Goal: Task Accomplishment & Management: Use online tool/utility

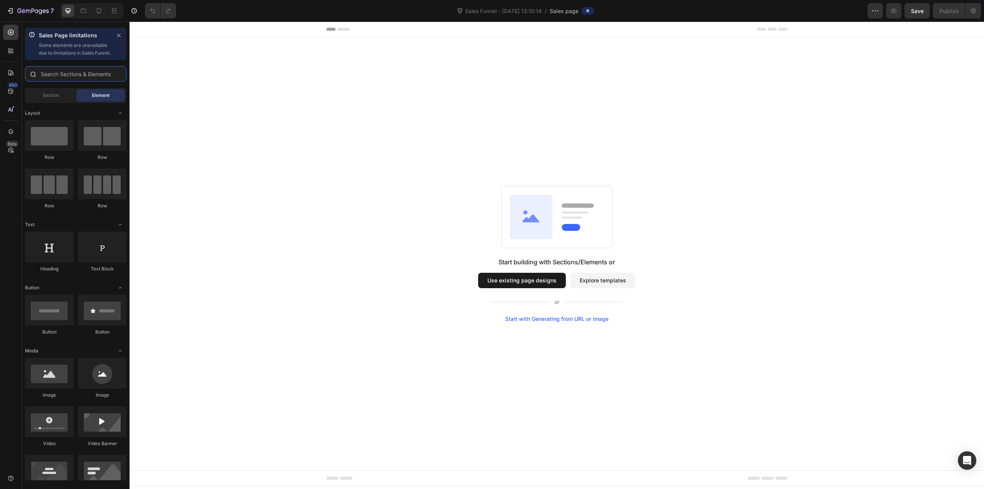
click at [74, 81] on input "text" at bounding box center [75, 73] width 101 height 15
click at [56, 99] on span "Section" at bounding box center [51, 95] width 17 height 7
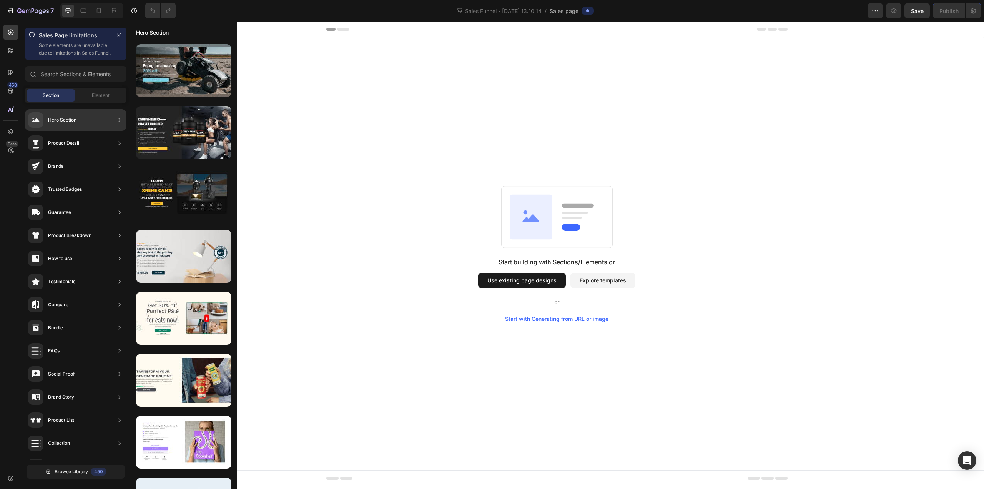
click at [93, 154] on div "Product Detail" at bounding box center [75, 143] width 101 height 22
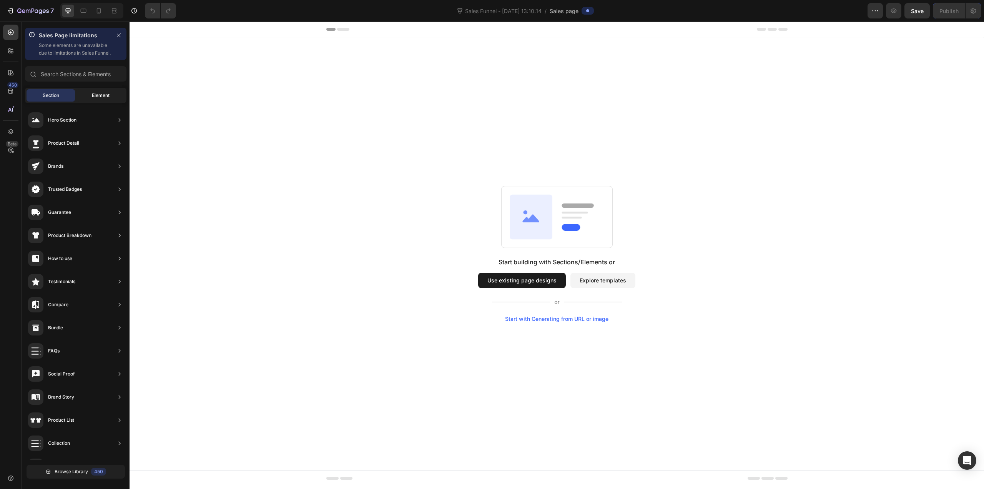
click at [95, 99] on span "Element" at bounding box center [101, 95] width 18 height 7
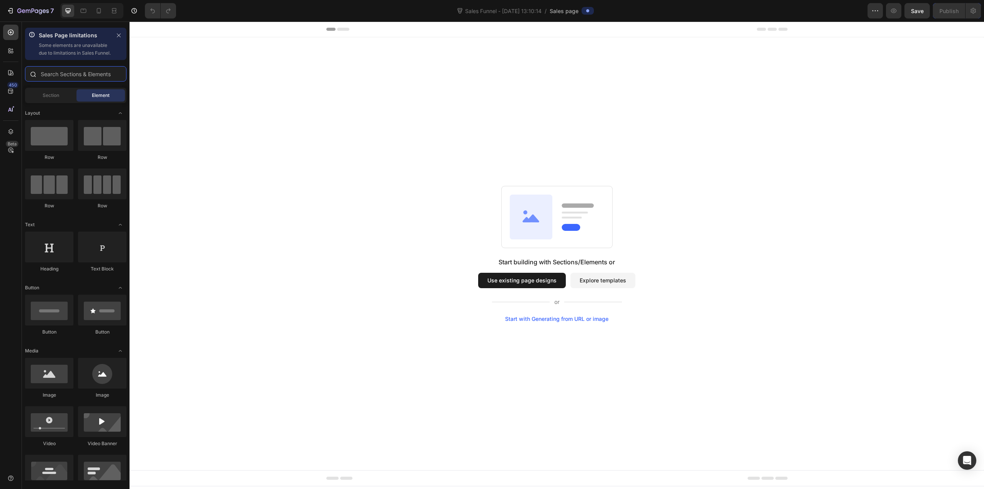
click at [82, 81] on input "text" at bounding box center [75, 73] width 101 height 15
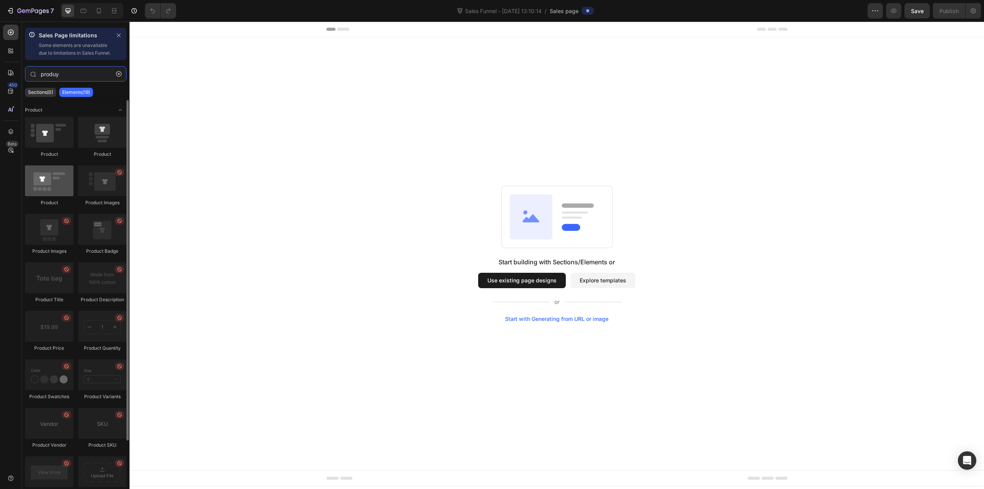
type input "produy"
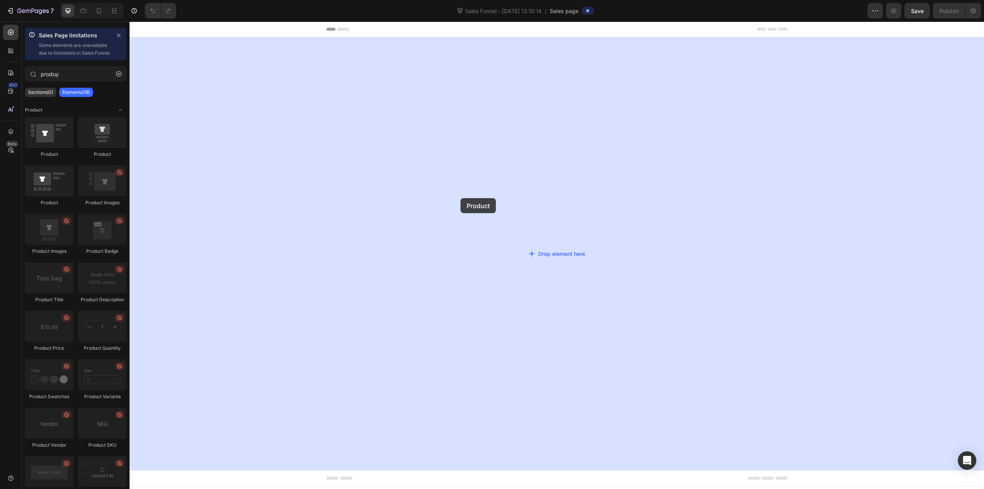
drag, startPoint x: 180, startPoint y: 216, endPoint x: 461, endPoint y: 198, distance: 280.8
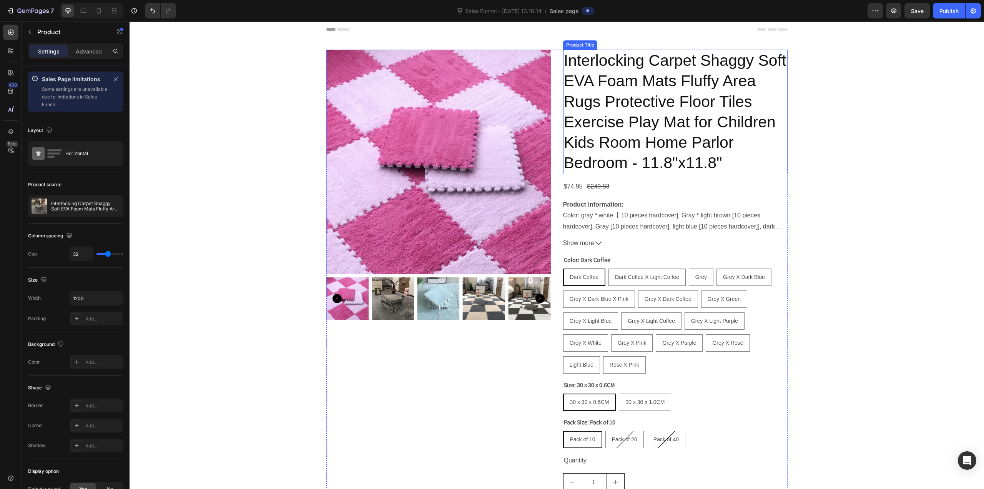
click at [677, 158] on h2 "Interlocking Carpet Shaggy Soft EVA Foam Mats Fluffy Area Rugs Protective Floor…" at bounding box center [675, 112] width 224 height 125
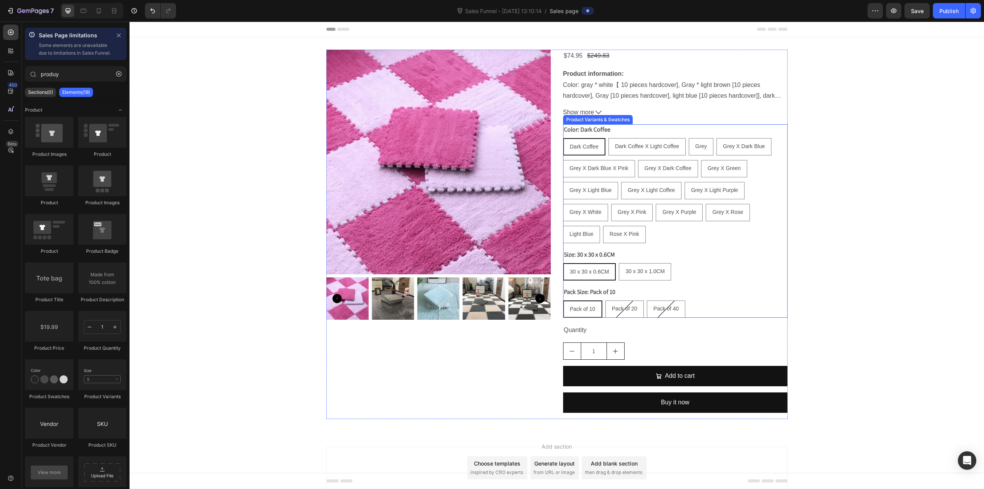
click at [670, 176] on div "Grey X Light Coffee" at bounding box center [651, 173] width 47 height 10
click at [621, 181] on input "Grey X Light Coffee Grey X Light Coffee Grey X Light Coffee" at bounding box center [621, 181] width 0 height 0
radio input "true"
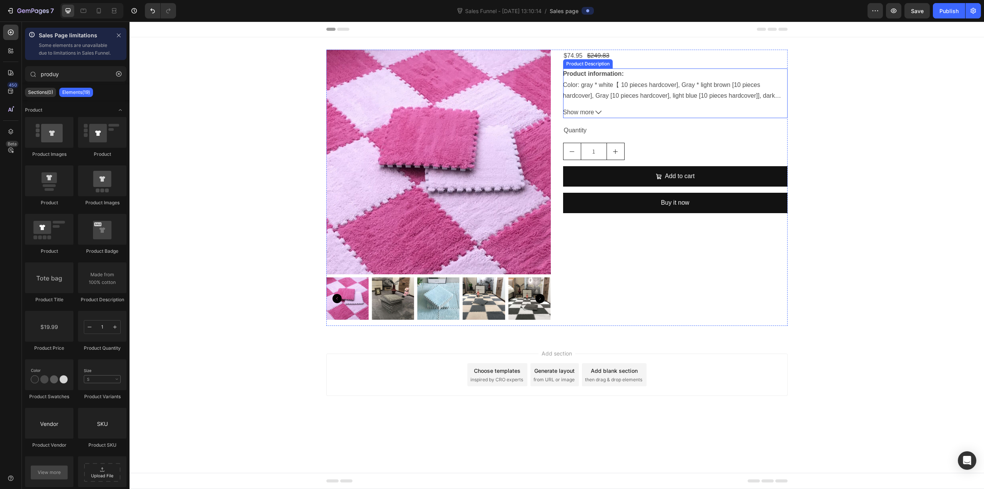
click at [722, 100] on div "Product information: Color: gray * white【 10 pieces hardcover], Gray * light br…" at bounding box center [675, 84] width 224 height 32
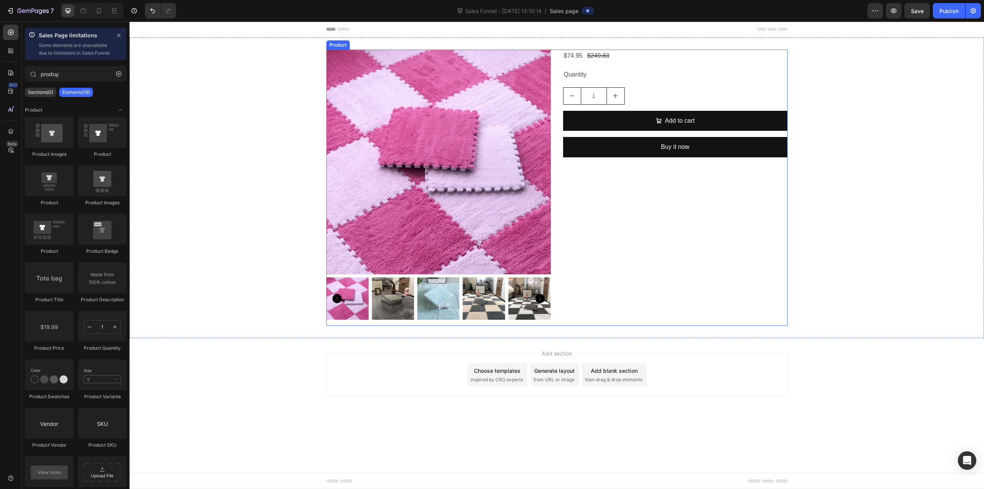
click at [692, 185] on div "$74.95 Product Price Product Price $249.83 Product Price Product Price Row Quan…" at bounding box center [675, 188] width 224 height 276
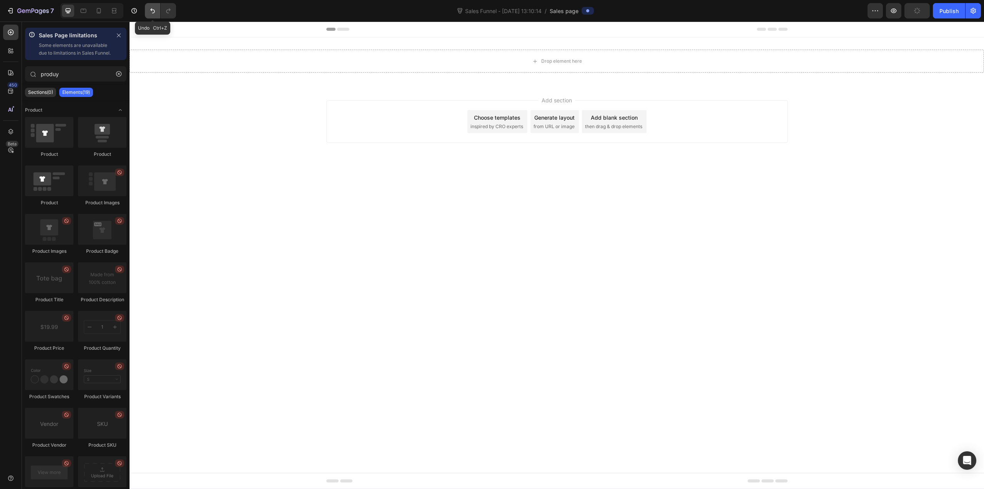
click at [154, 15] on button "Undo/Redo" at bounding box center [152, 10] width 15 height 15
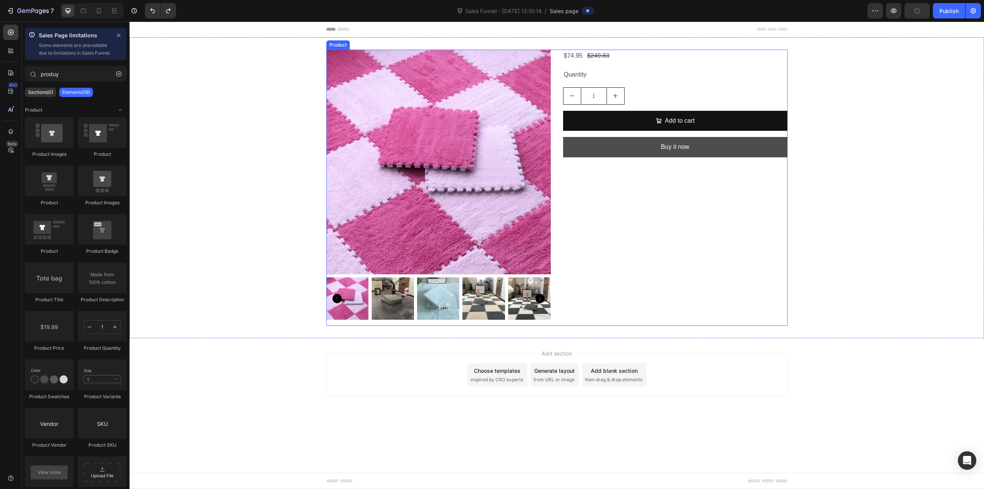
click at [664, 153] on button "Buy it now" at bounding box center [675, 147] width 224 height 20
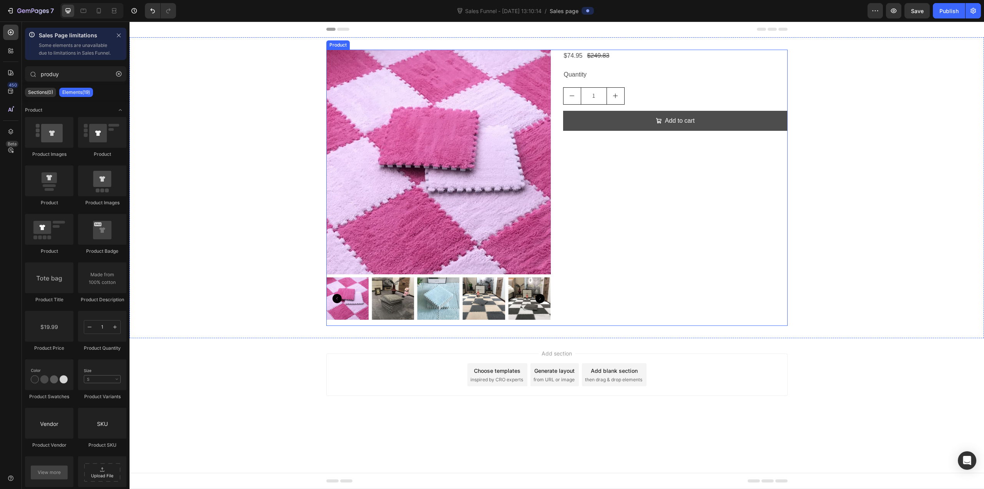
click at [658, 128] on button "Add to cart" at bounding box center [675, 121] width 224 height 20
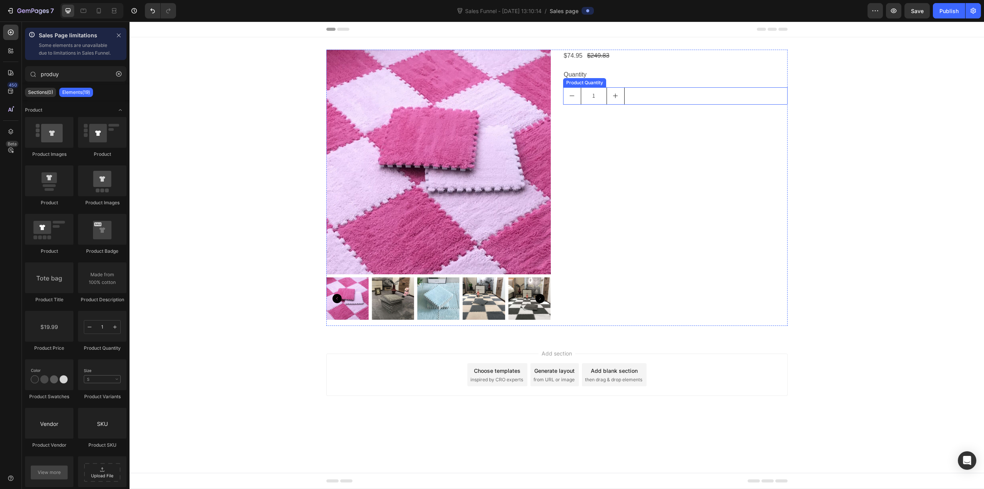
click at [624, 101] on div "1" at bounding box center [594, 95] width 62 height 17
click at [604, 53] on div "$249.83" at bounding box center [598, 56] width 24 height 13
click at [584, 83] on div "Quantity" at bounding box center [675, 85] width 224 height 13
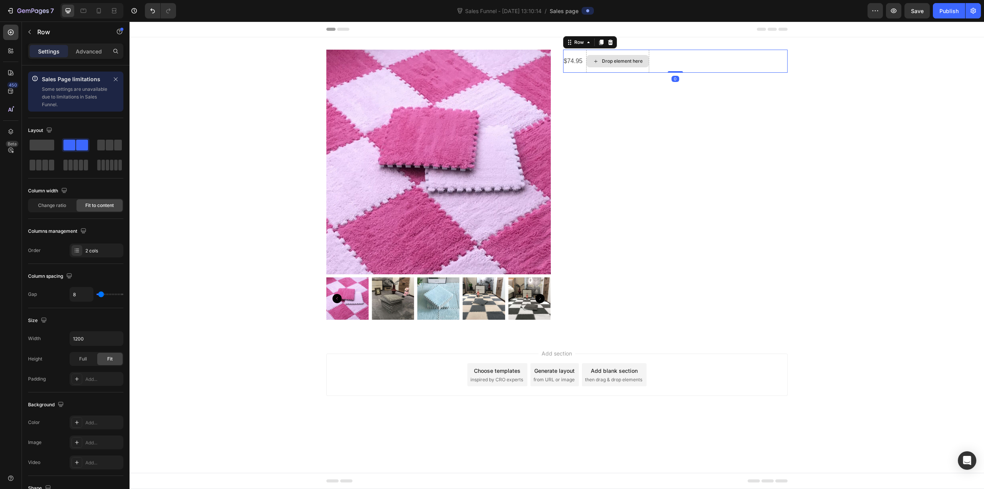
click at [592, 70] on div "Drop element here" at bounding box center [617, 61] width 63 height 23
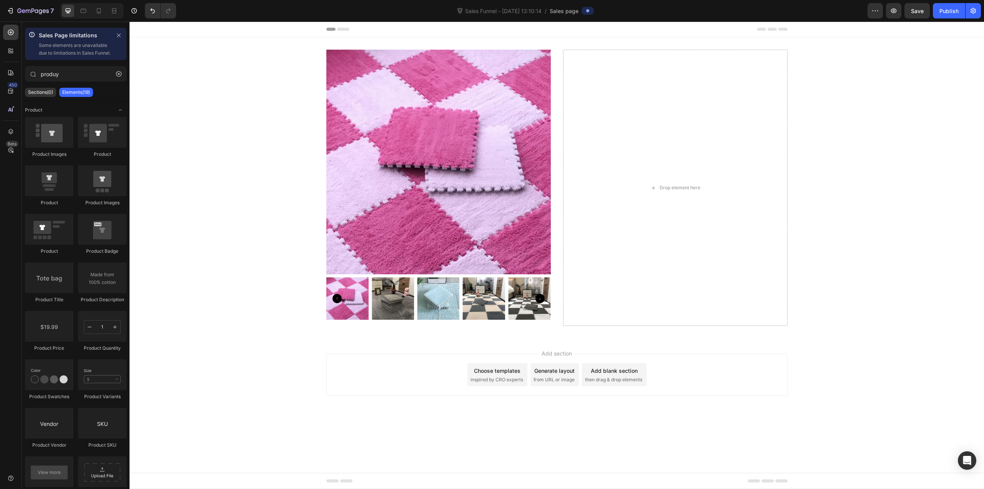
click at [81, 95] on p "Elements(19)" at bounding box center [76, 92] width 28 height 6
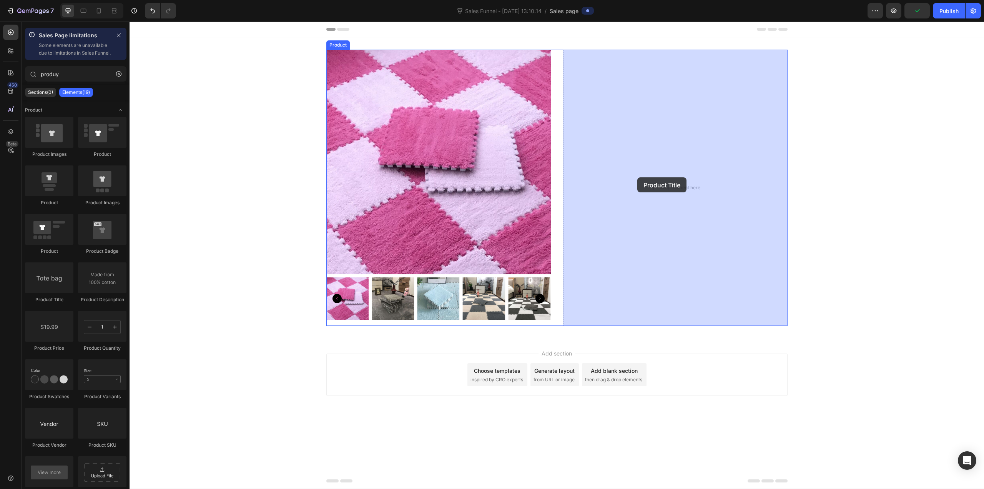
drag, startPoint x: 180, startPoint y: 309, endPoint x: 637, endPoint y: 177, distance: 476.5
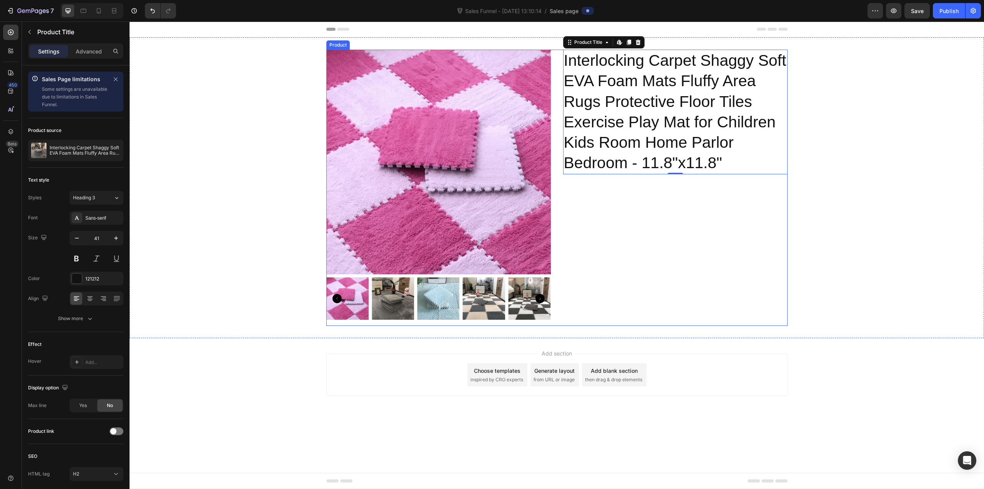
click at [666, 178] on div "Interlocking Carpet Shaggy Soft EVA Foam Mats Fluffy Area Rugs Protective Floor…" at bounding box center [675, 188] width 224 height 276
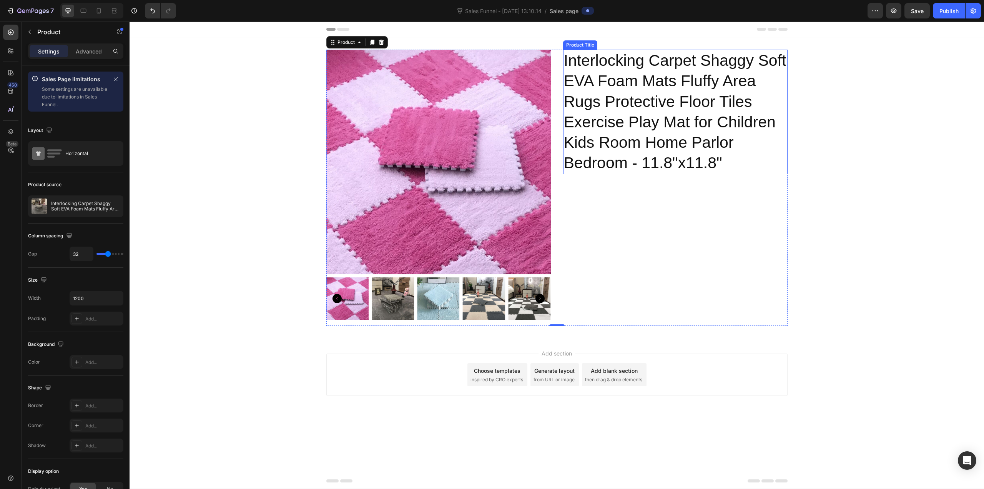
click at [669, 170] on h2 "Interlocking Carpet Shaggy Soft EVA Foam Mats Fluffy Area Rugs Protective Floor…" at bounding box center [675, 112] width 224 height 125
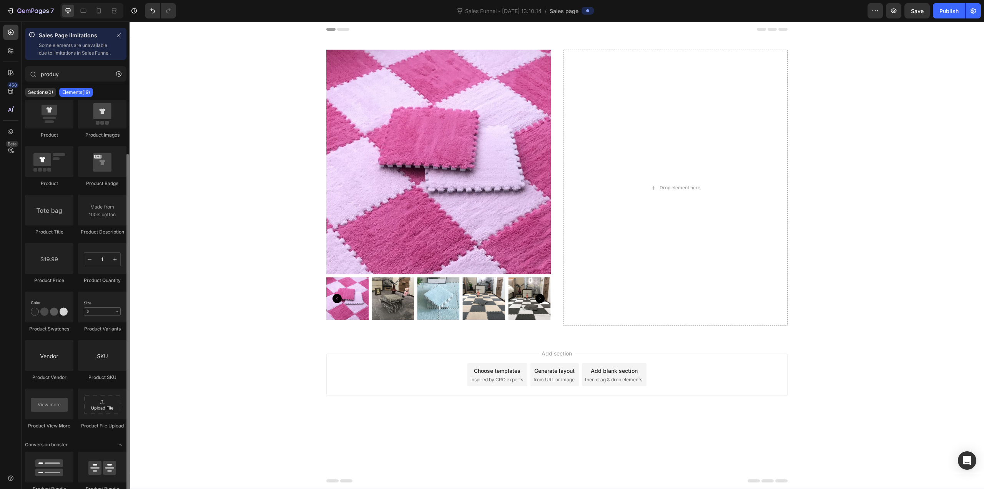
scroll to position [106, 0]
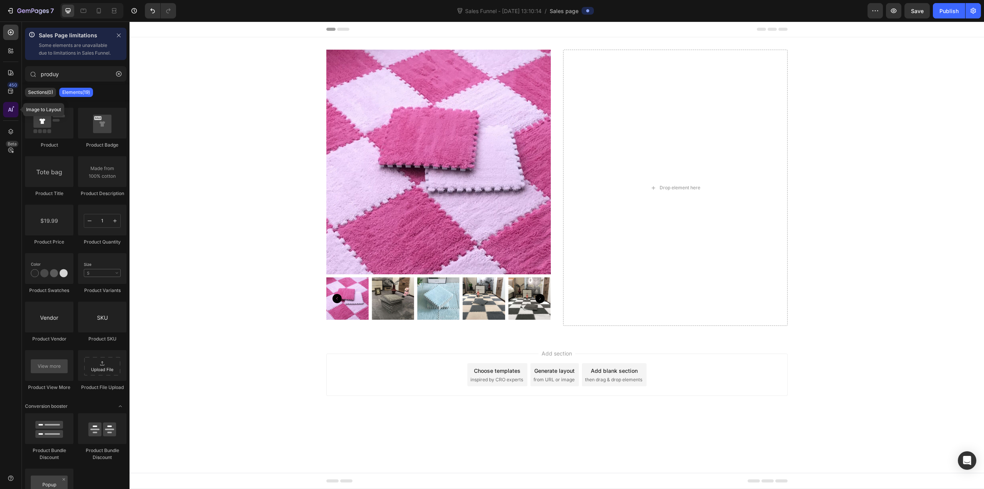
click at [8, 110] on icon at bounding box center [11, 110] width 8 height 8
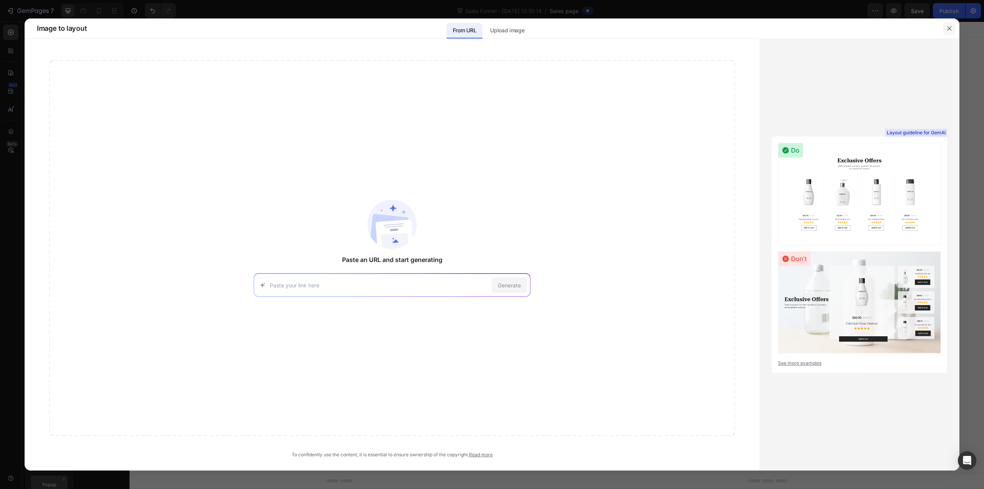
click at [948, 30] on icon "button" at bounding box center [949, 28] width 6 height 6
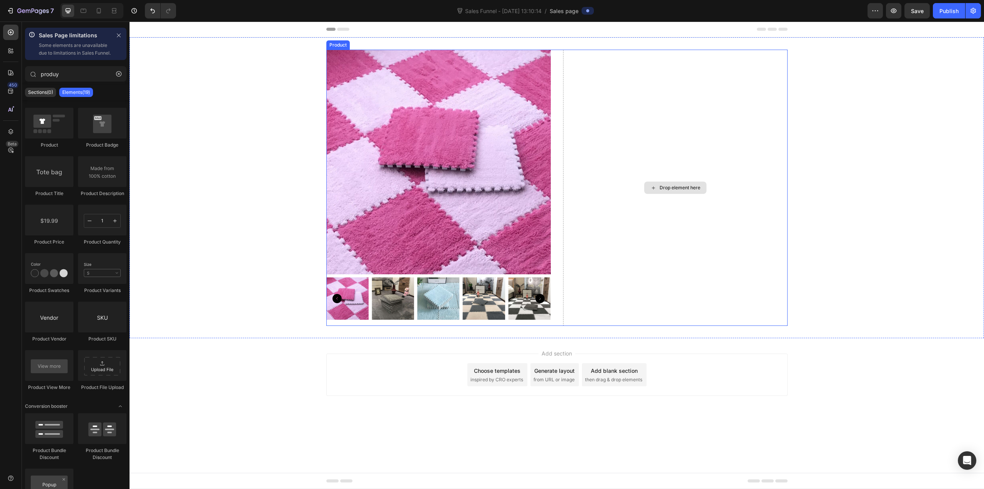
click at [650, 214] on div "Drop element here" at bounding box center [675, 188] width 224 height 276
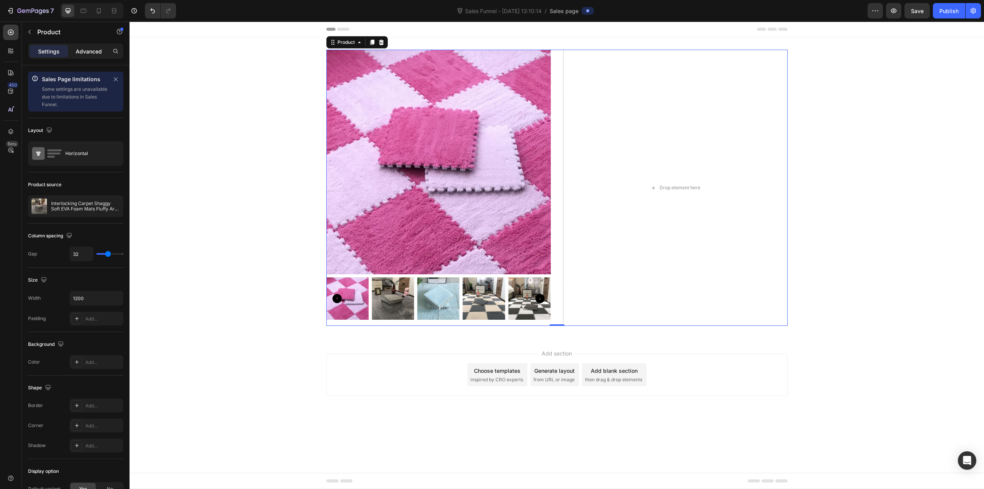
click at [85, 46] on div "Advanced" at bounding box center [89, 51] width 38 height 12
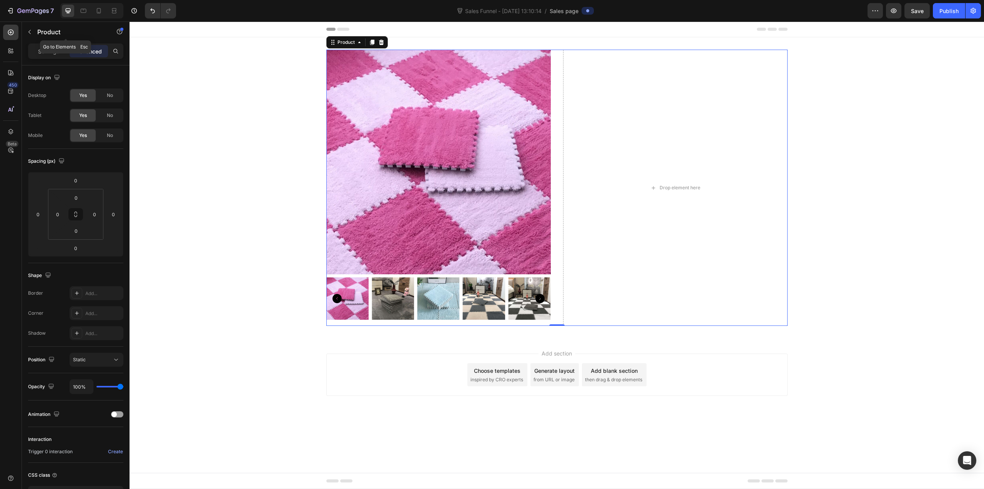
click at [52, 45] on div "Settings Advanced" at bounding box center [75, 50] width 95 height 15
click at [55, 58] on div "Settings Advanced" at bounding box center [75, 50] width 95 height 15
click at [55, 55] on div "Settings" at bounding box center [49, 51] width 38 height 12
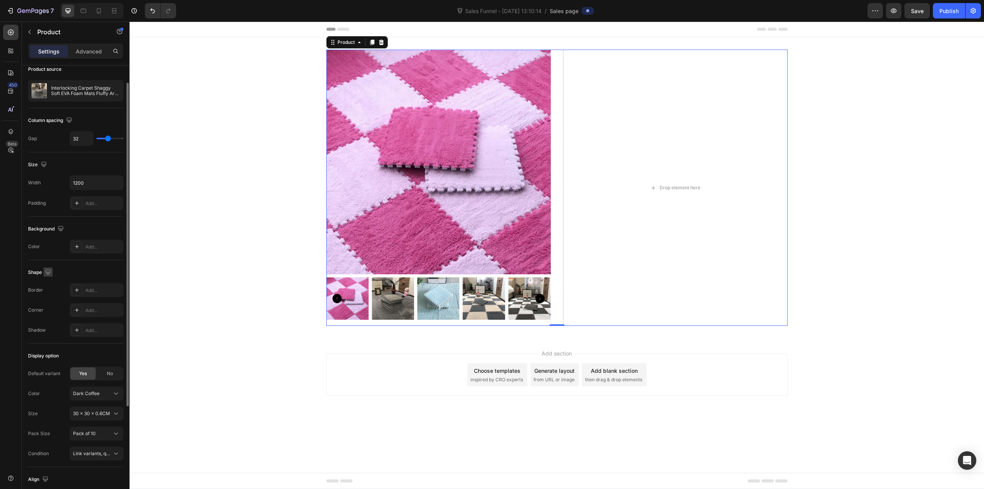
scroll to position [0, 0]
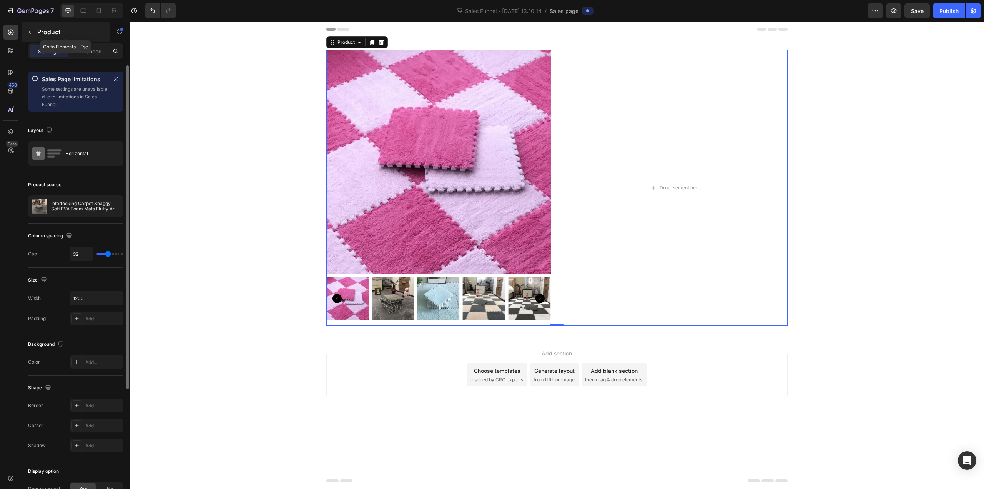
click at [34, 33] on button "button" at bounding box center [29, 32] width 12 height 12
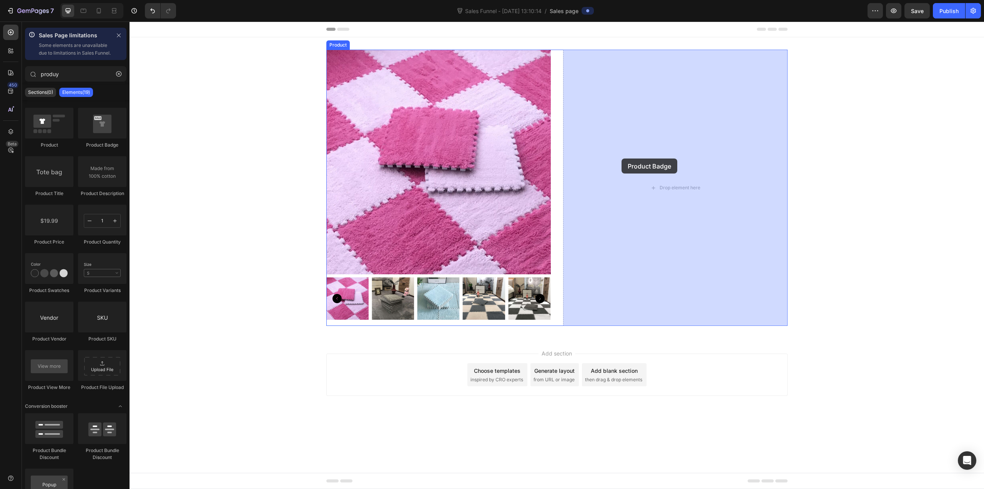
drag, startPoint x: 235, startPoint y: 163, endPoint x: 622, endPoint y: 158, distance: 386.4
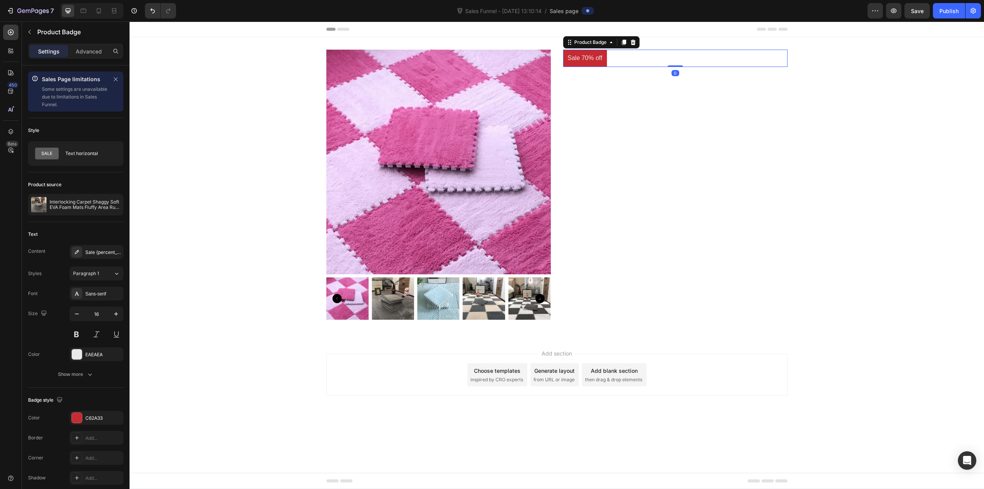
click at [633, 63] on div "Sale 70% off" at bounding box center [675, 58] width 224 height 17
click at [614, 56] on div "Sale 70% off" at bounding box center [675, 58] width 224 height 17
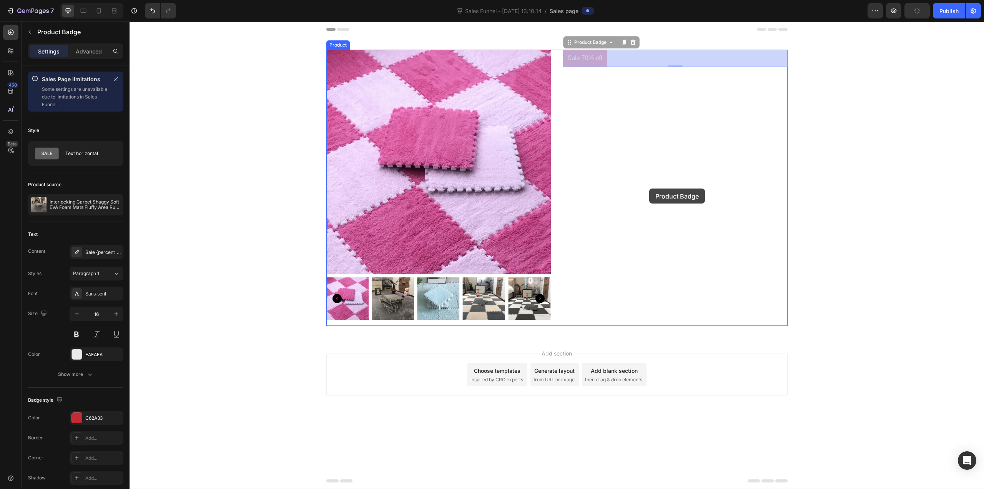
drag, startPoint x: 639, startPoint y: 59, endPoint x: 621, endPoint y: 148, distance: 90.6
click at [621, 148] on div "Header Product Images Sale 70% off Product Badge 0 Sale 70% off Product Badge 0…" at bounding box center [557, 227] width 855 height 411
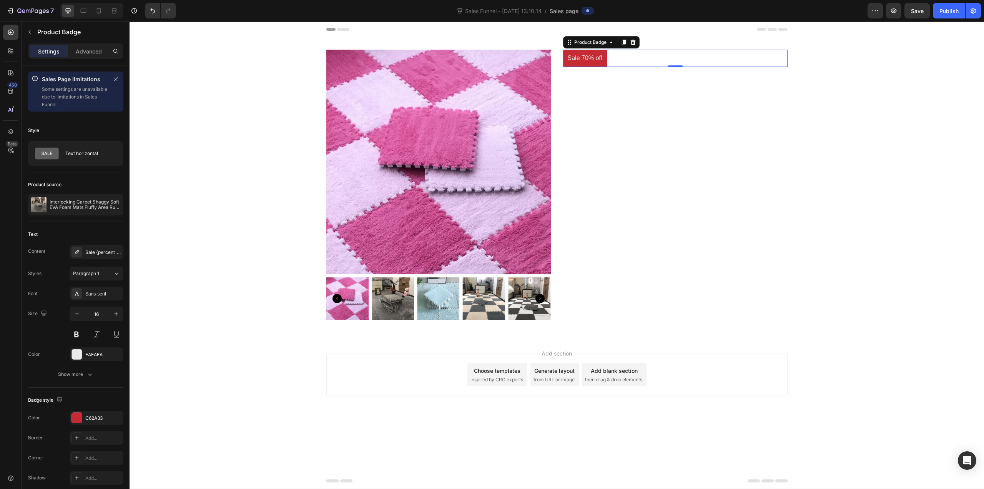
click at [597, 57] on pre "Sale 70% off" at bounding box center [585, 58] width 44 height 17
click at [596, 57] on pre "Sale 70% off" at bounding box center [585, 58] width 44 height 17
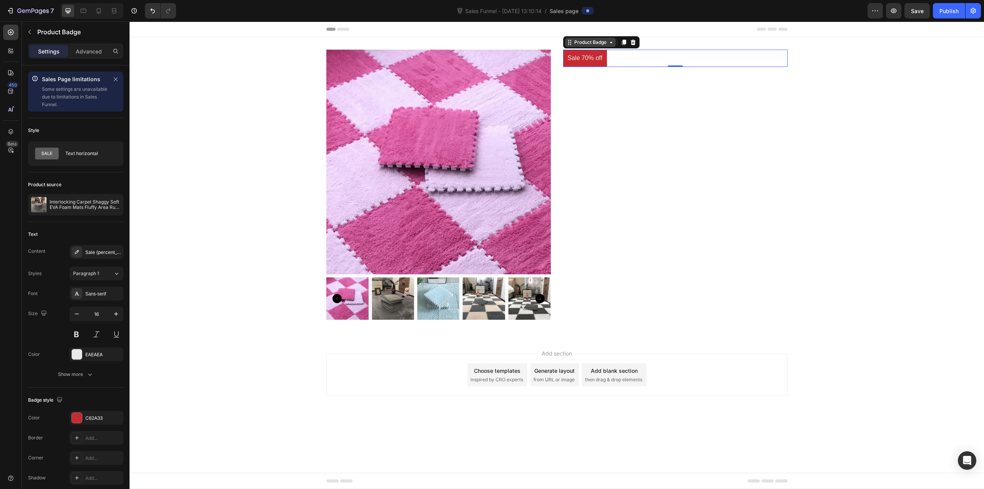
click at [602, 42] on div "Product Badge" at bounding box center [590, 42] width 35 height 7
click at [597, 60] on pre "Sale 70% off" at bounding box center [585, 58] width 44 height 17
click at [599, 57] on pre "Sale 70% off" at bounding box center [585, 58] width 44 height 17
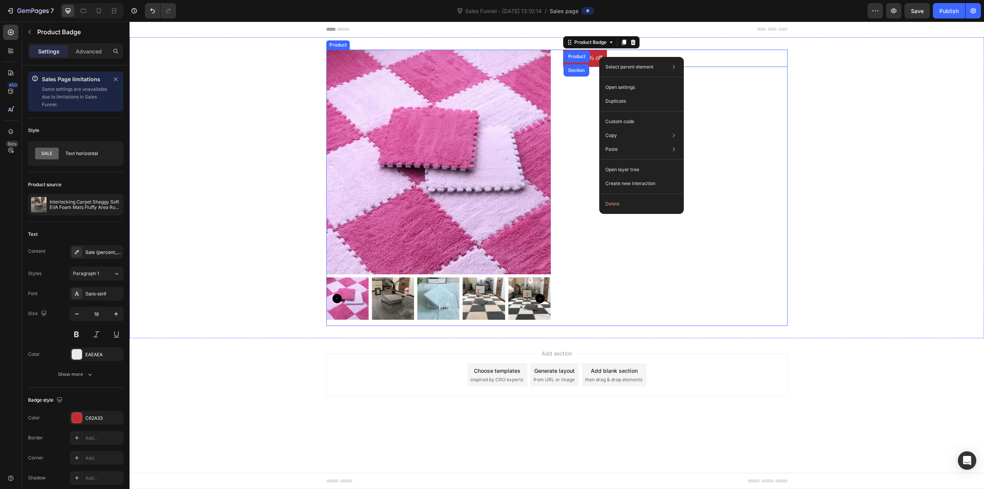
click at [669, 317] on div "Sale 70% off Product Badge Product Section 0" at bounding box center [675, 188] width 224 height 276
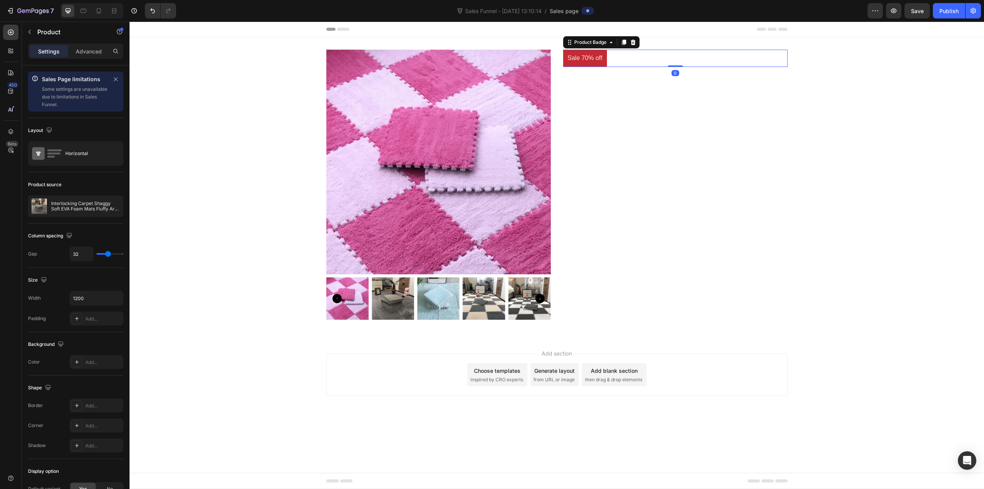
click at [590, 57] on pre "Sale 70% off" at bounding box center [585, 58] width 44 height 17
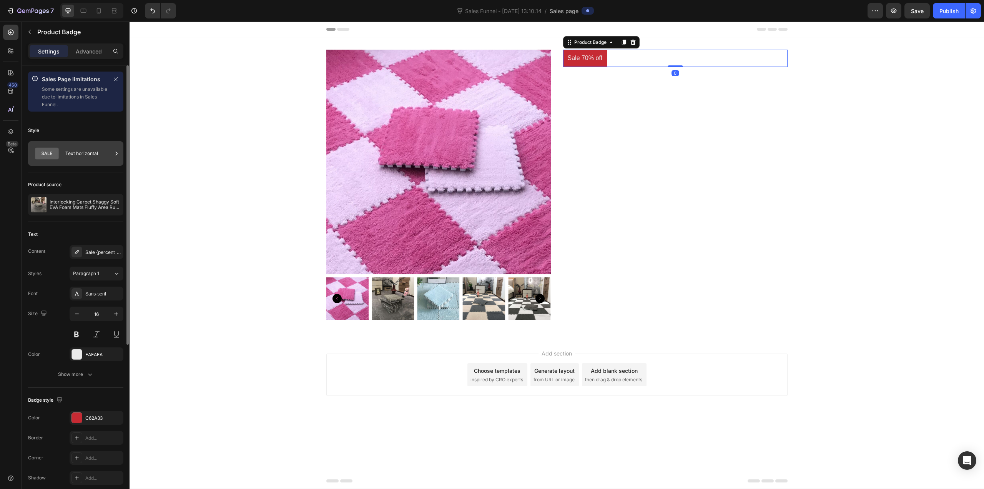
click at [106, 151] on div "Text horizontal" at bounding box center [88, 154] width 47 height 18
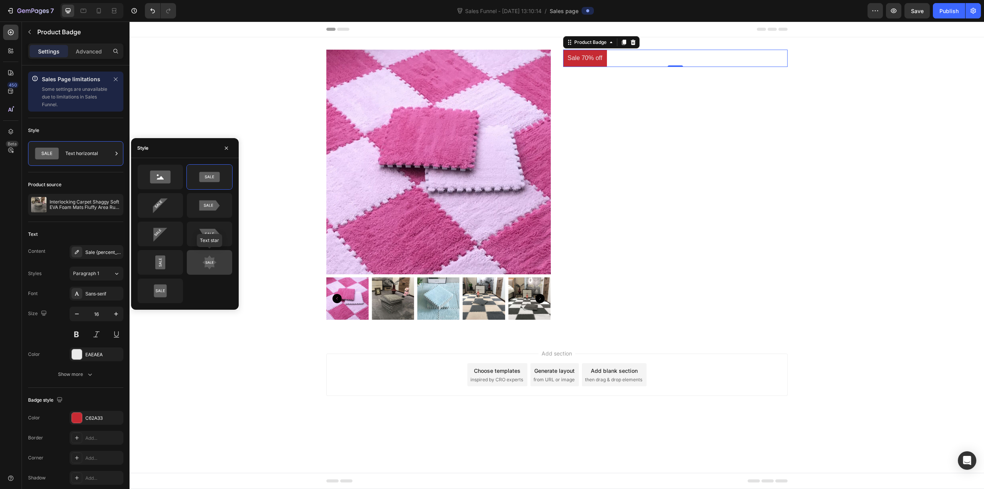
click at [213, 266] on icon at bounding box center [210, 262] width 14 height 14
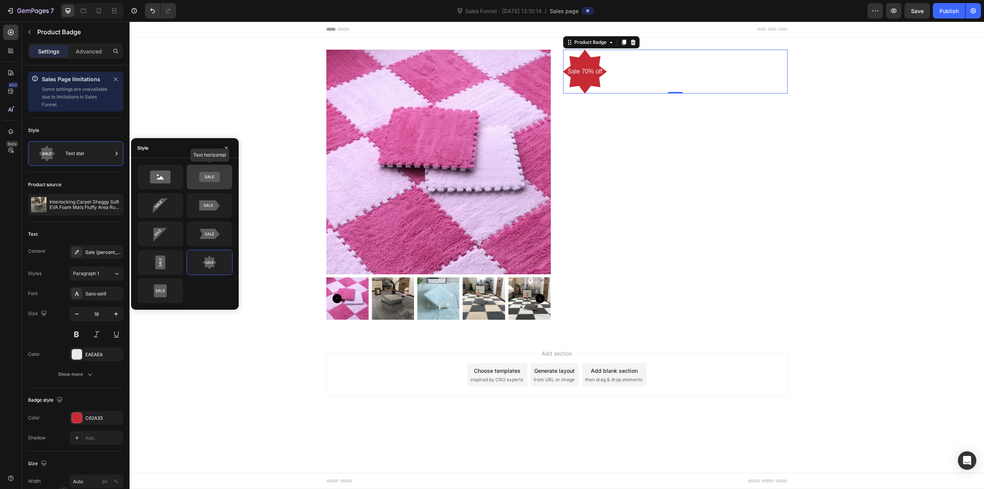
click at [205, 178] on icon at bounding box center [209, 177] width 20 height 10
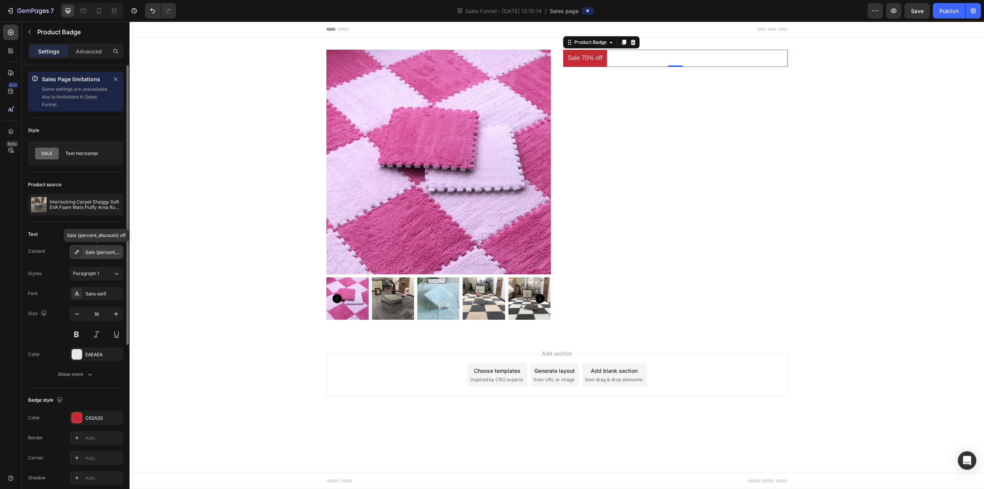
click at [80, 249] on div at bounding box center [76, 251] width 11 height 11
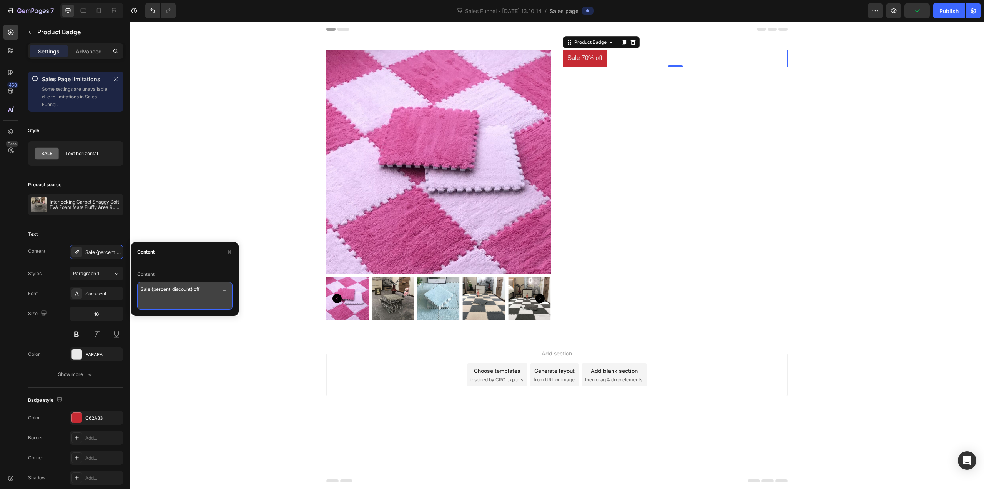
click at [170, 289] on textarea "Sale {percent_discount} off" at bounding box center [184, 296] width 95 height 28
click at [208, 289] on textarea "Sale {percent_discount} off" at bounding box center [184, 296] width 95 height 28
click at [215, 288] on textarea "Sale {percent_discount} off" at bounding box center [184, 296] width 95 height 28
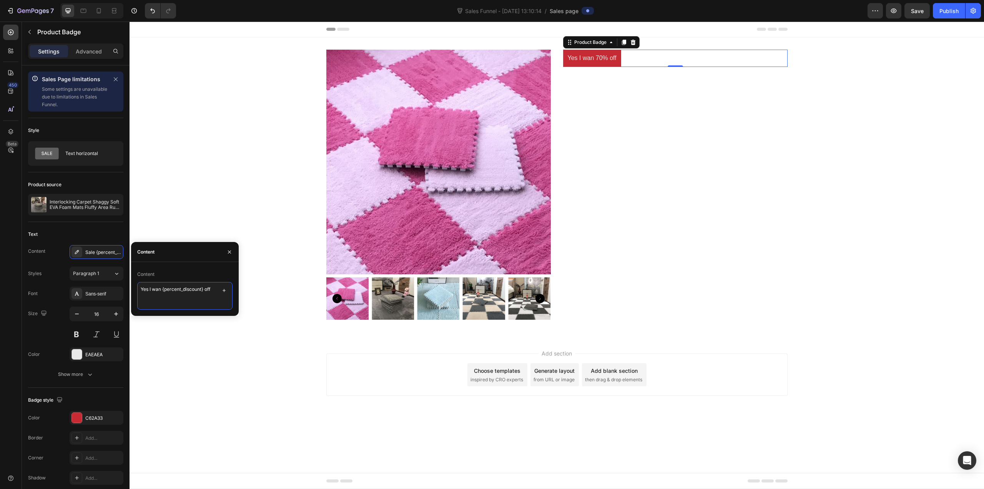
type textarea "Yes I want {percent_discount} off"
drag, startPoint x: 678, startPoint y: 122, endPoint x: 677, endPoint y: 117, distance: 5.5
click at [678, 122] on div "Yes I want 70% off Product Badge 0" at bounding box center [675, 188] width 224 height 276
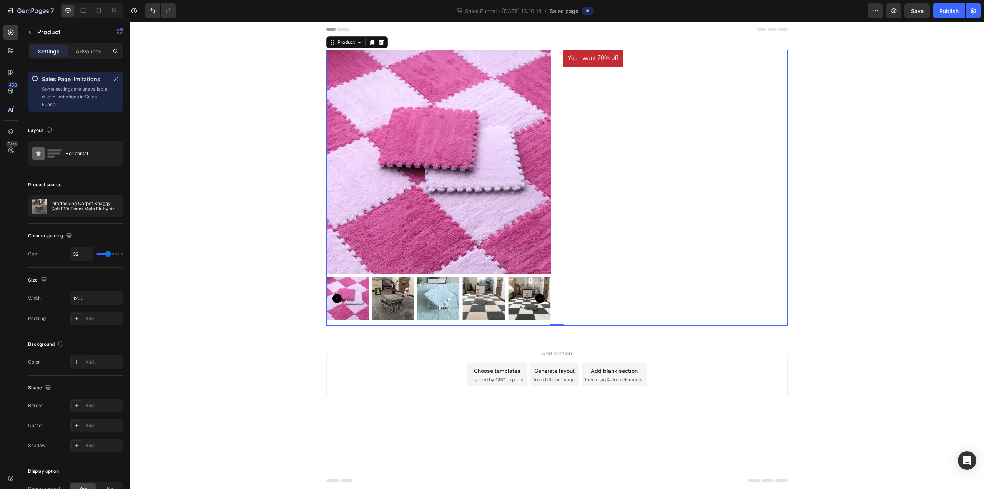
click at [643, 57] on div "Yes I want 70% off" at bounding box center [675, 58] width 224 height 17
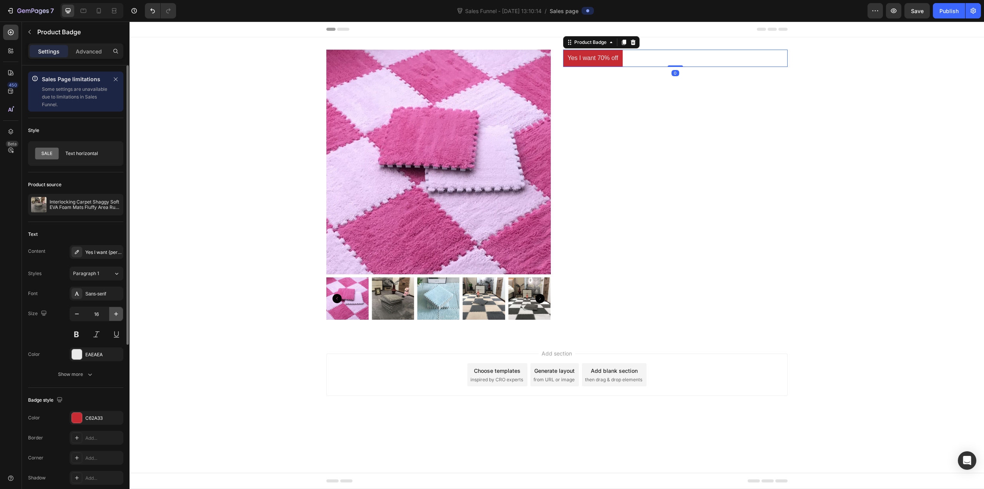
click at [114, 314] on icon "button" at bounding box center [116, 314] width 4 height 4
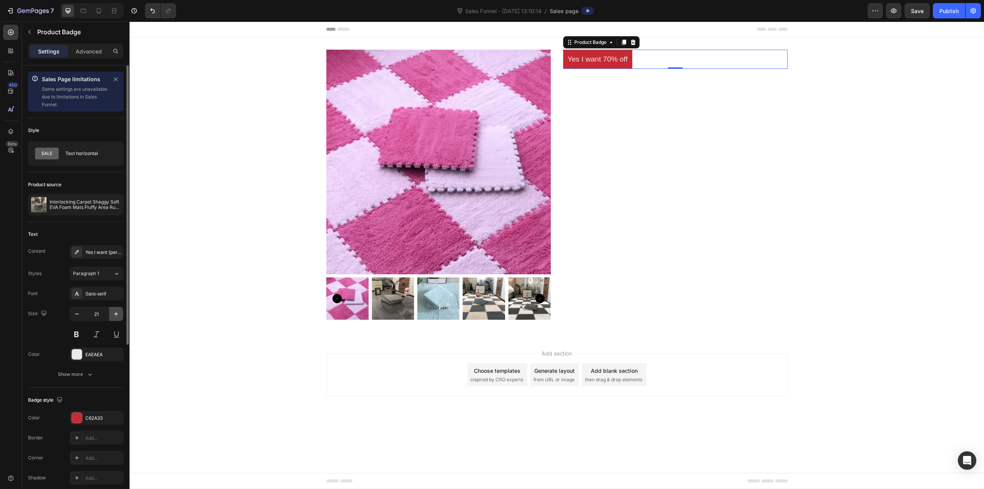
click at [114, 314] on icon "button" at bounding box center [116, 314] width 4 height 4
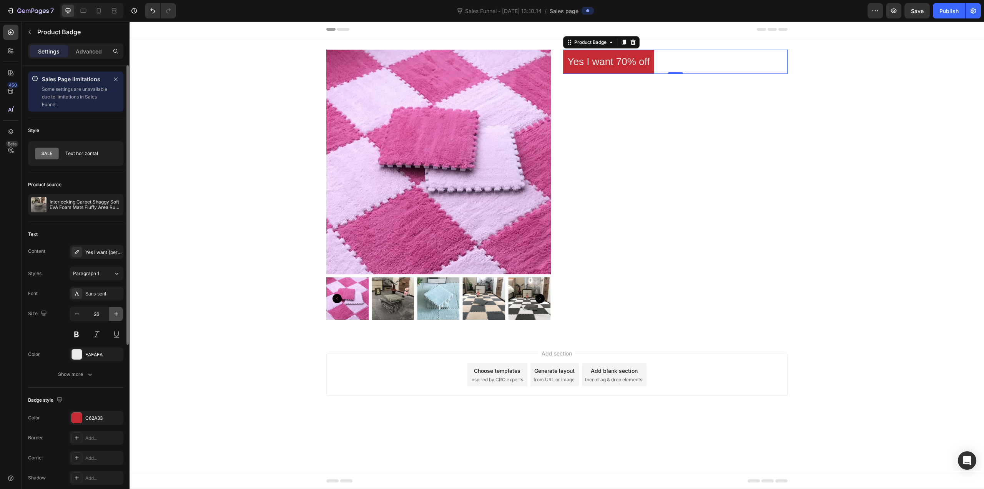
click at [114, 314] on icon "button" at bounding box center [116, 314] width 4 height 4
type input "28"
click at [683, 66] on div "Yes I want 70% off" at bounding box center [675, 62] width 224 height 25
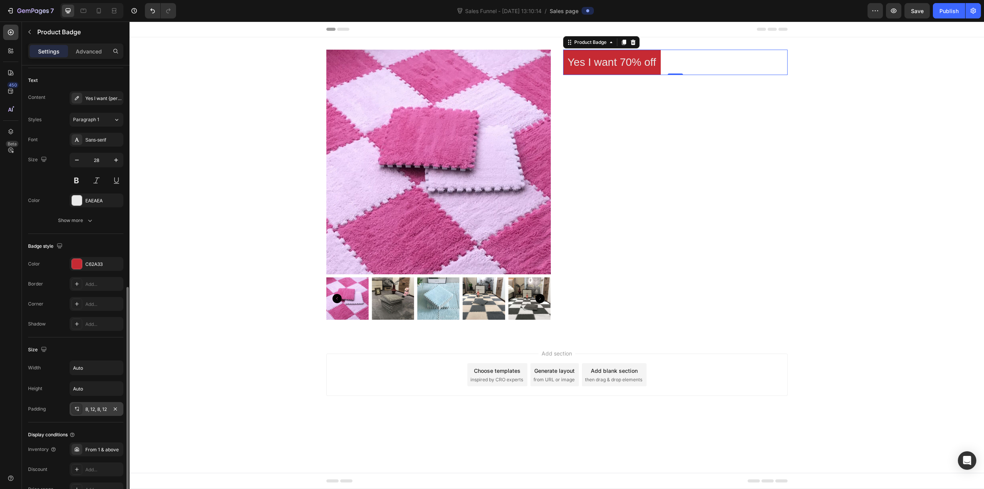
scroll to position [264, 0]
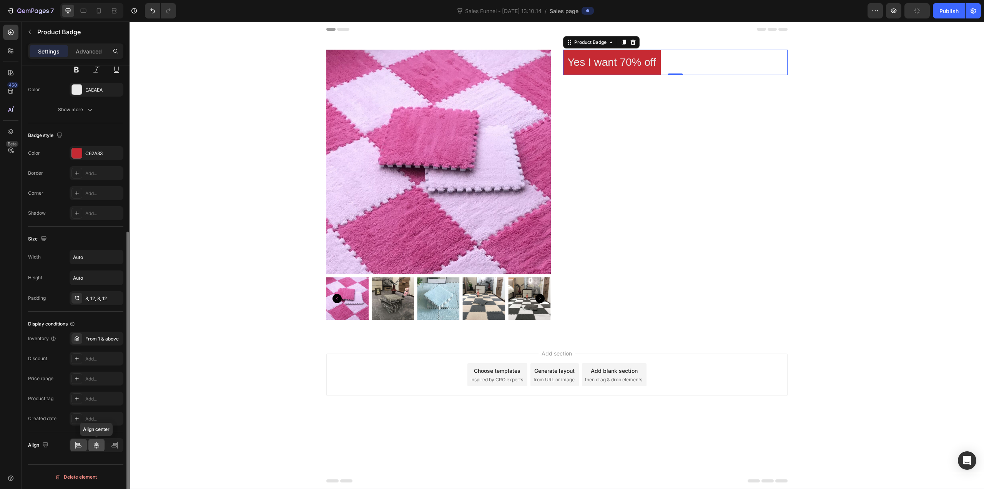
click at [96, 447] on icon at bounding box center [97, 445] width 8 height 8
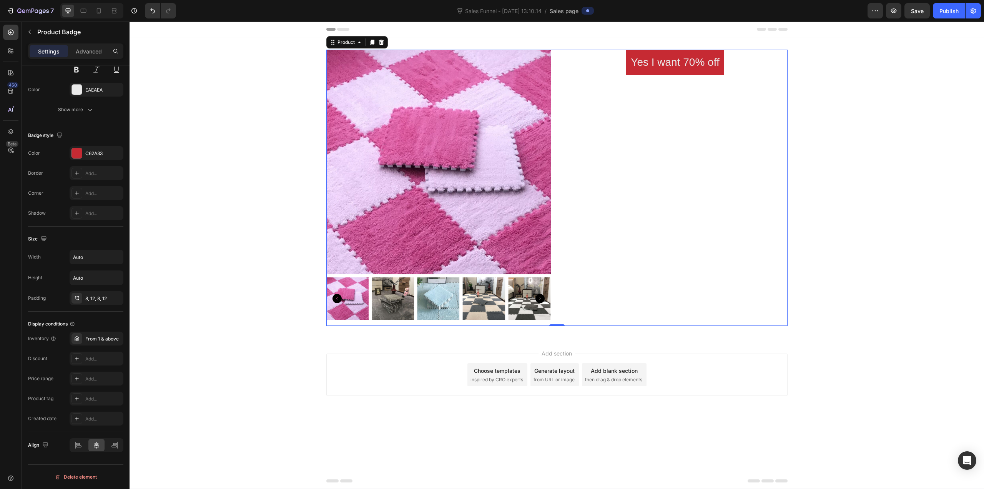
click at [695, 148] on div "Yes I want 70% off Product Badge" at bounding box center [675, 188] width 224 height 276
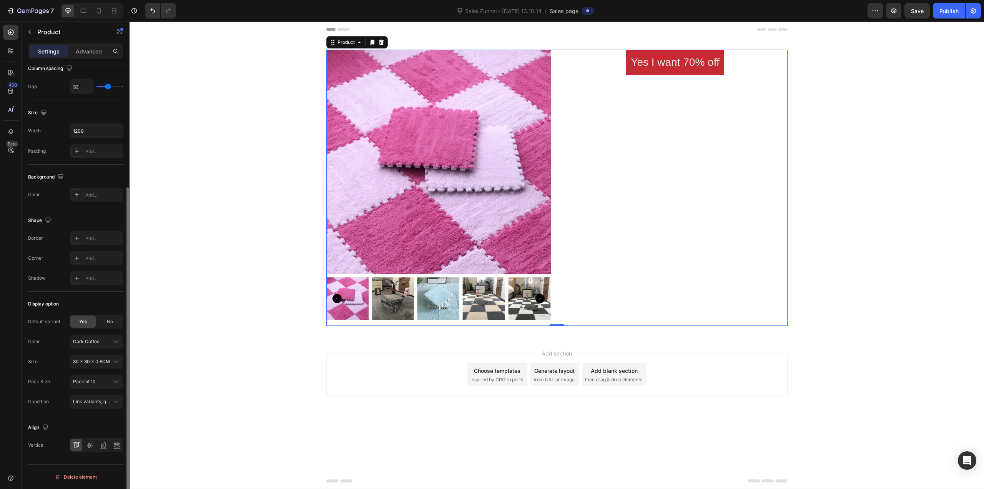
scroll to position [0, 0]
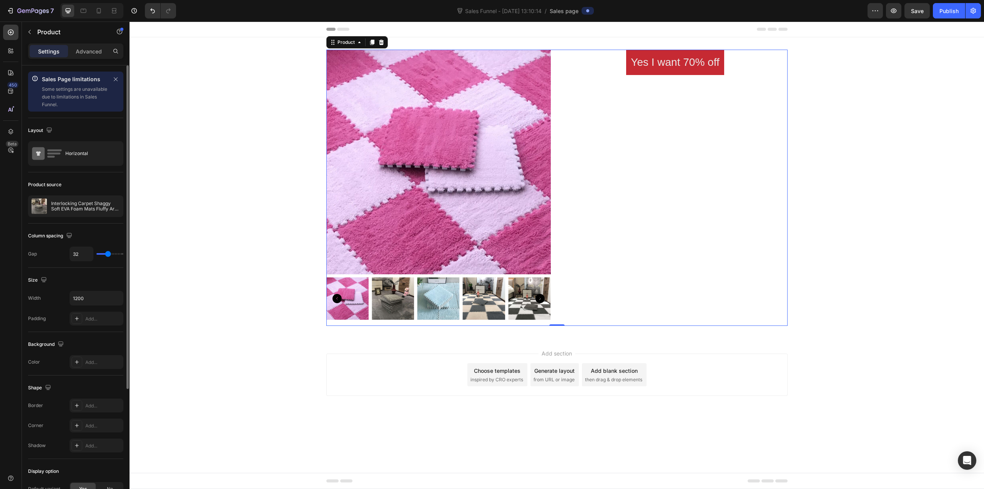
click at [703, 90] on div "Yes I want 70% off Product Badge" at bounding box center [675, 188] width 224 height 276
click at [687, 70] on pre "Yes I want 70% off" at bounding box center [675, 62] width 98 height 25
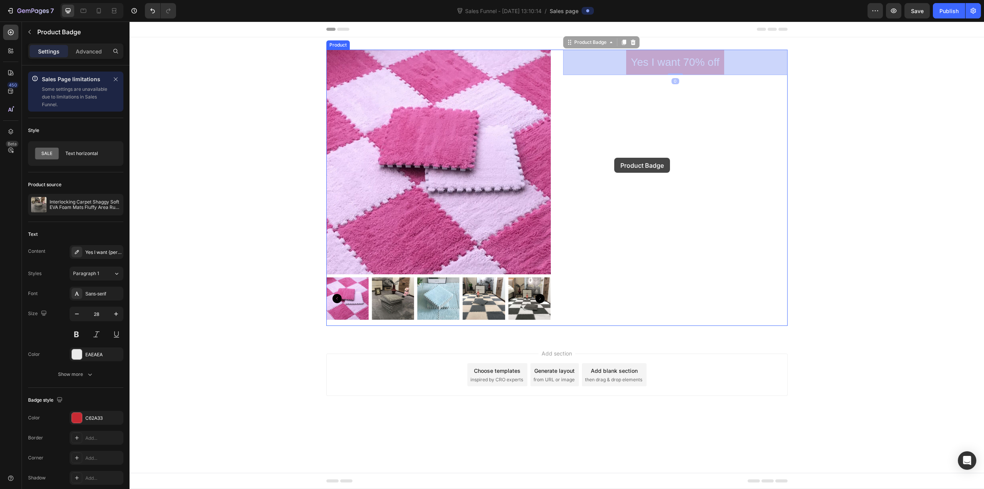
drag, startPoint x: 735, startPoint y: 70, endPoint x: 613, endPoint y: 158, distance: 150.0
click at [614, 158] on div "Header Product Images Yes I want 70% off Product Badge 0 Yes I want 70% off Pro…" at bounding box center [557, 227] width 855 height 411
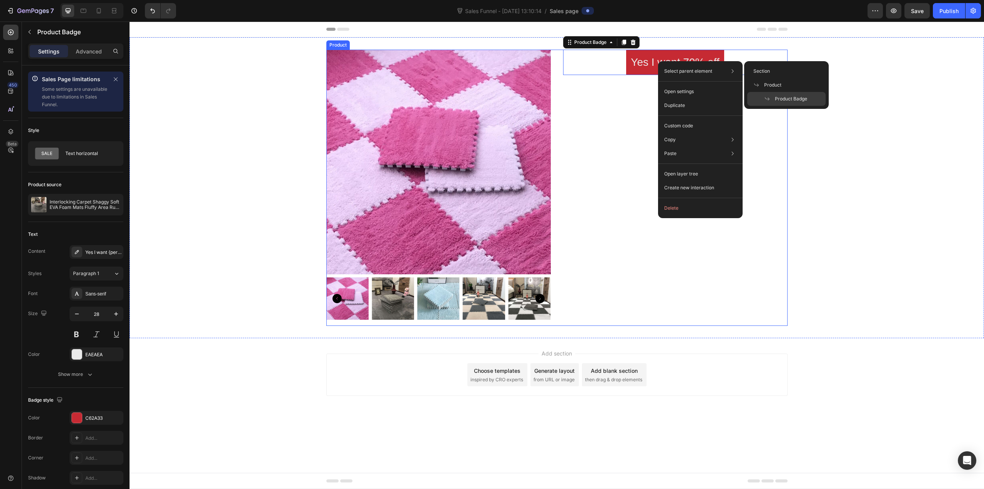
drag, startPoint x: 740, startPoint y: 288, endPoint x: 730, endPoint y: 284, distance: 11.1
click at [740, 288] on div "Yes I want 70% off Product Badge 0" at bounding box center [675, 188] width 224 height 276
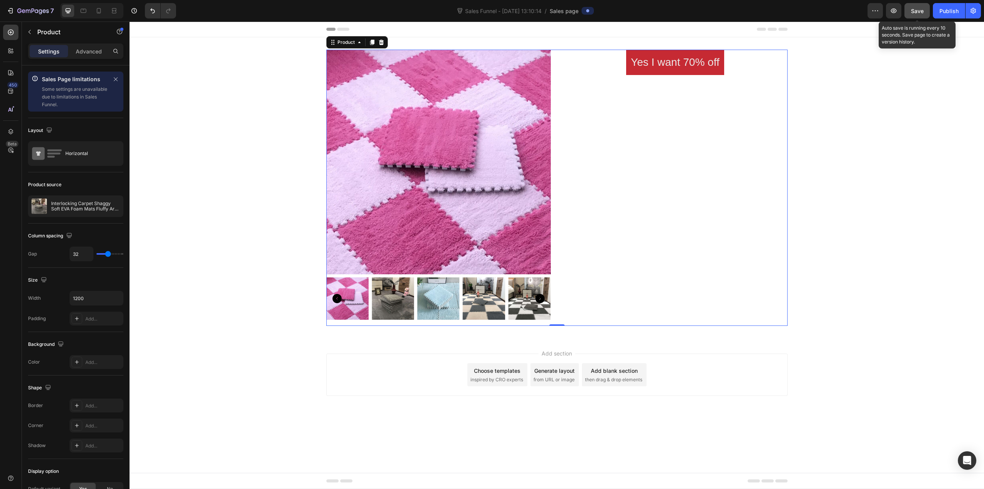
click at [919, 12] on span "Save" at bounding box center [917, 11] width 13 height 7
click at [950, 12] on div "Publish" at bounding box center [948, 11] width 19 height 8
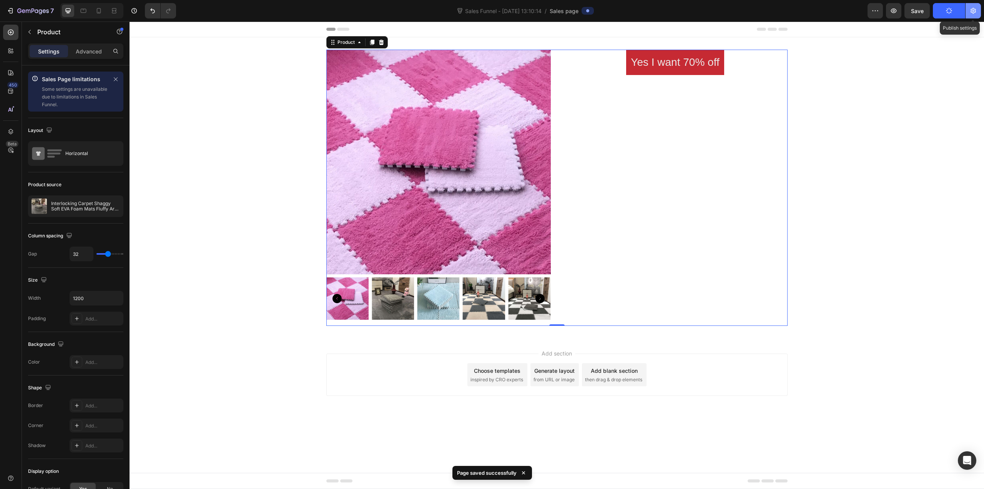
click at [974, 11] on icon "button" at bounding box center [974, 11] width 2 height 2
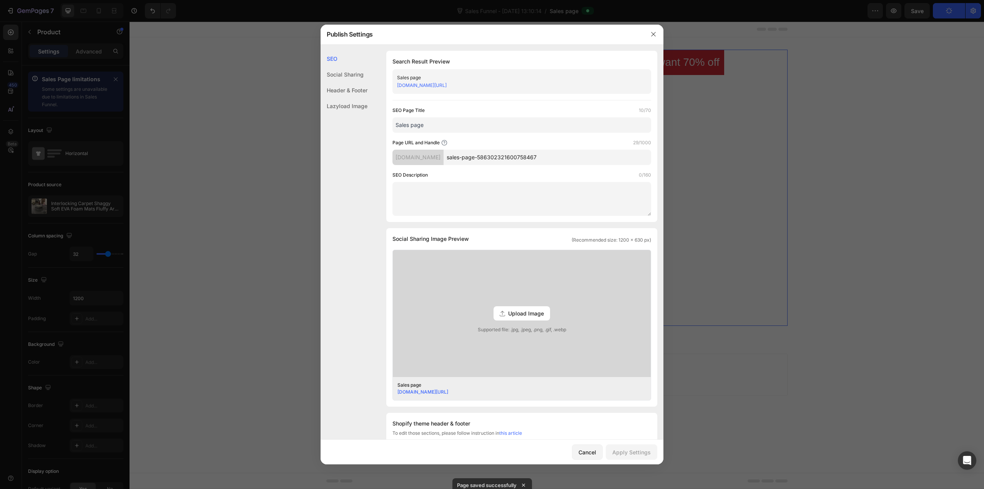
click at [521, 160] on input "sales-page-586302321600758467" at bounding box center [548, 157] width 208 height 15
click at [565, 156] on input "sales-page-586302321600758467" at bounding box center [548, 157] width 208 height 15
drag, startPoint x: 570, startPoint y: 157, endPoint x: 496, endPoint y: 163, distance: 74.0
click at [496, 163] on input "sales-page-586302321600758467" at bounding box center [548, 157] width 208 height 15
type input "sales-page"
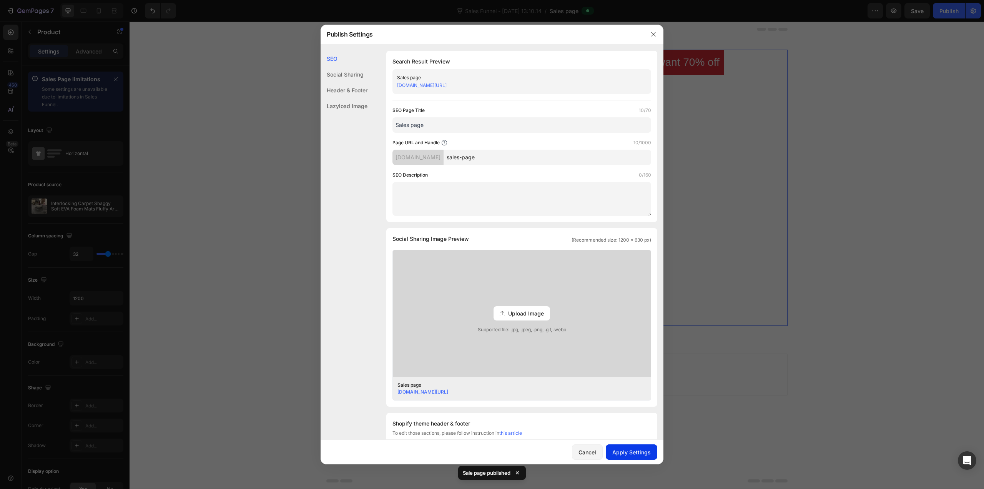
click at [640, 452] on div "Apply Settings" at bounding box center [631, 452] width 38 height 8
click at [658, 33] on button "button" at bounding box center [653, 34] width 12 height 12
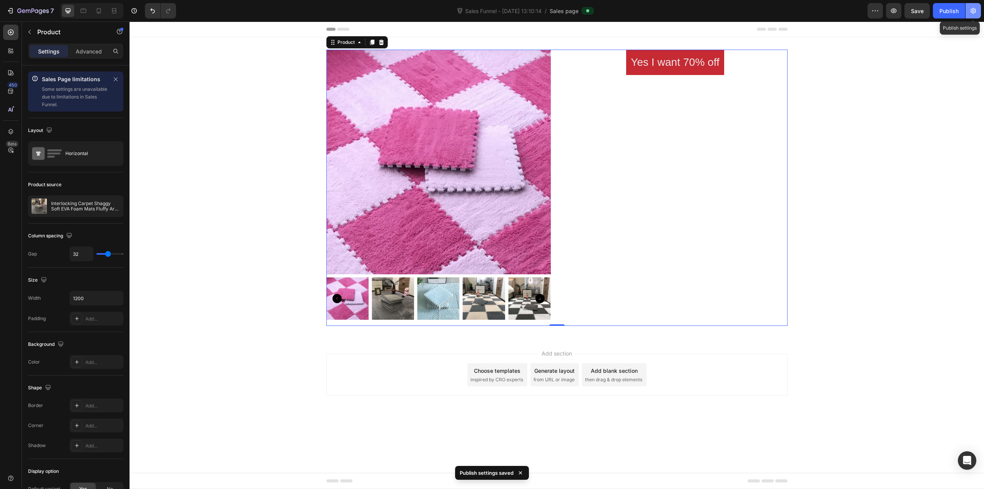
click at [970, 12] on icon "button" at bounding box center [973, 11] width 8 height 8
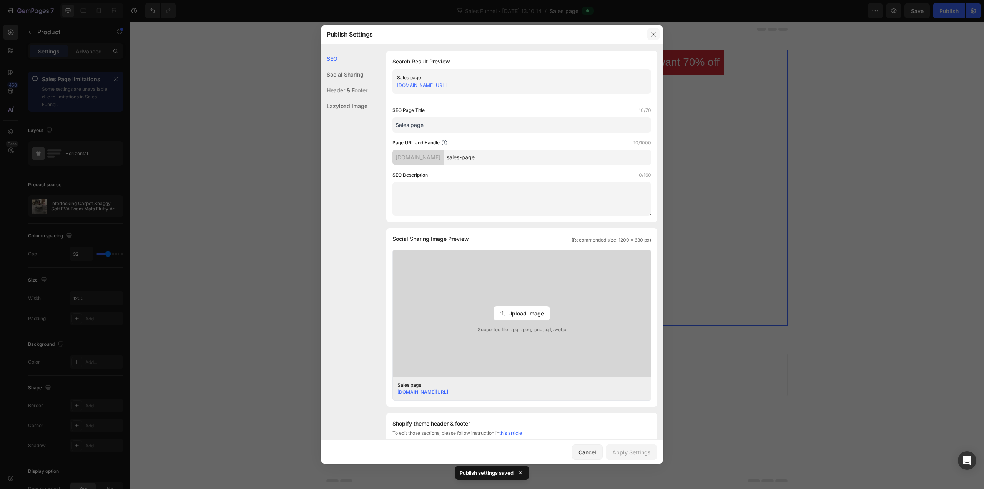
click at [654, 33] on icon "button" at bounding box center [653, 34] width 6 height 6
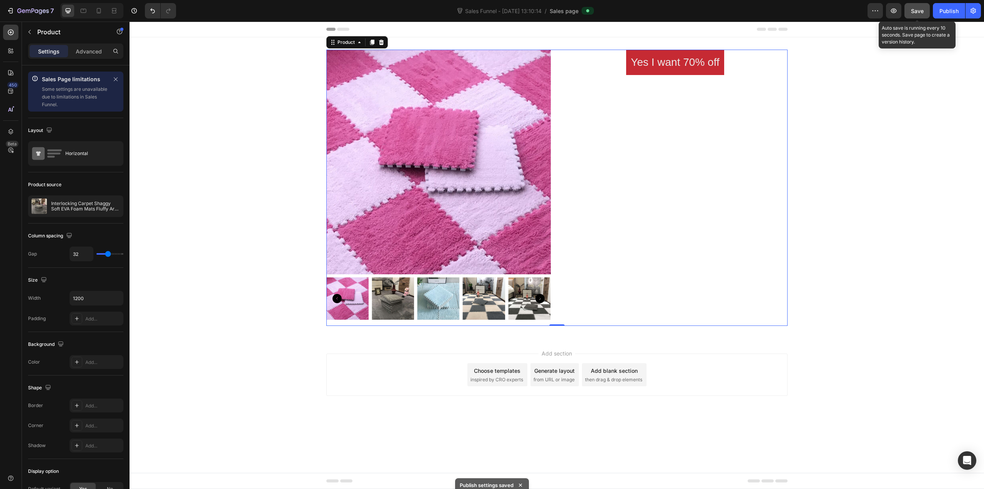
click at [915, 12] on span "Save" at bounding box center [917, 11] width 13 height 7
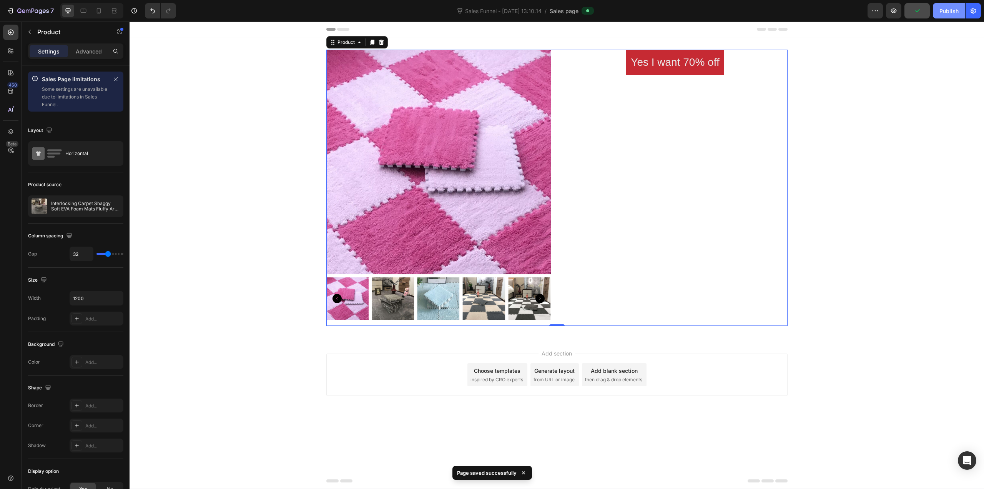
click at [942, 15] on button "Publish" at bounding box center [949, 10] width 32 height 15
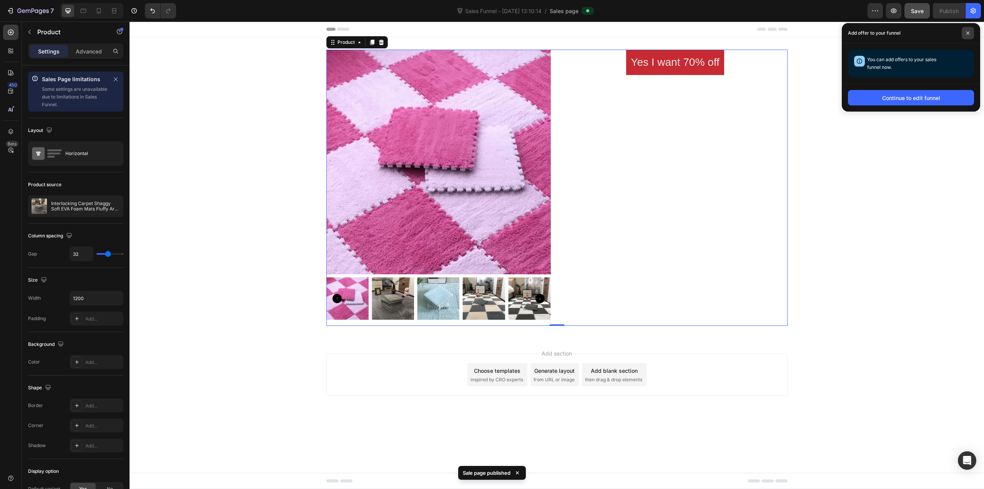
click at [966, 30] on span at bounding box center [968, 33] width 12 height 12
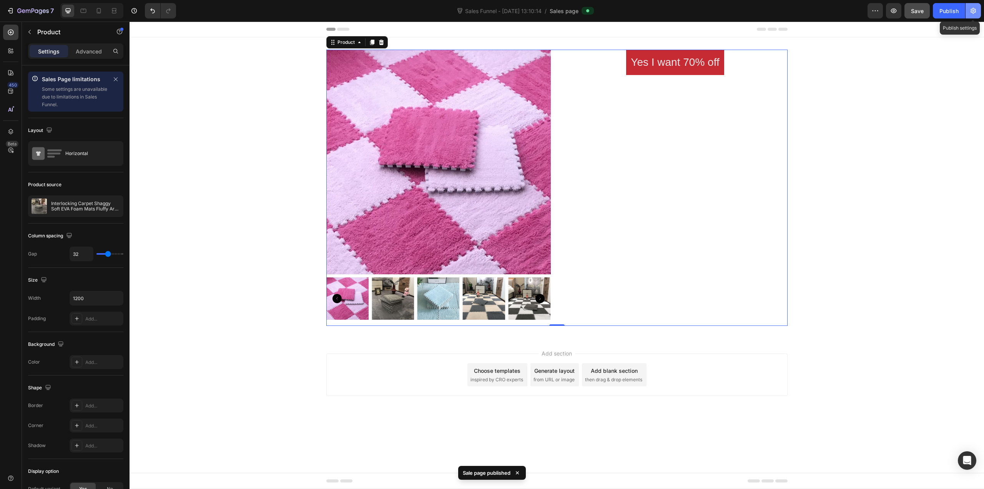
click at [974, 11] on icon "button" at bounding box center [974, 11] width 2 height 2
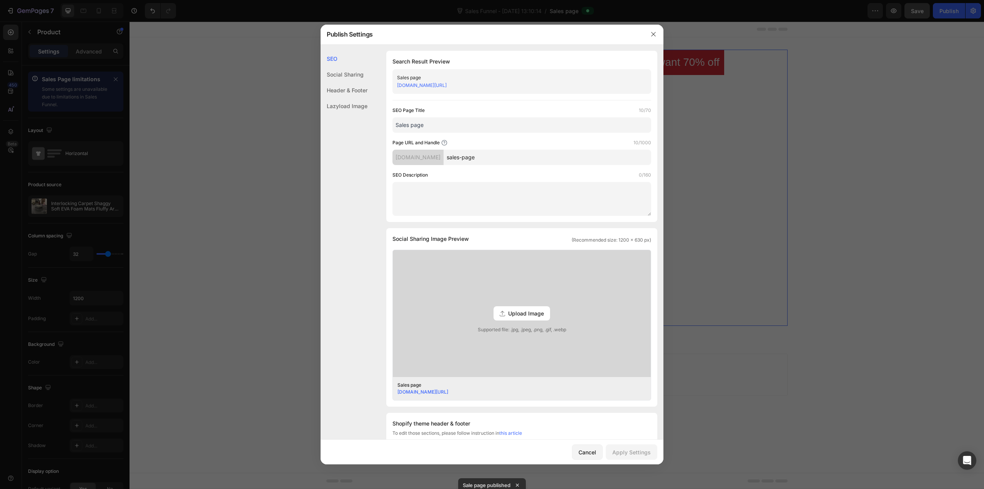
click at [541, 85] on div "0jk0u9-u9.myshopify.com/pages/sales-page" at bounding box center [515, 85] width 237 height 8
click at [648, 30] on button "button" at bounding box center [653, 34] width 12 height 12
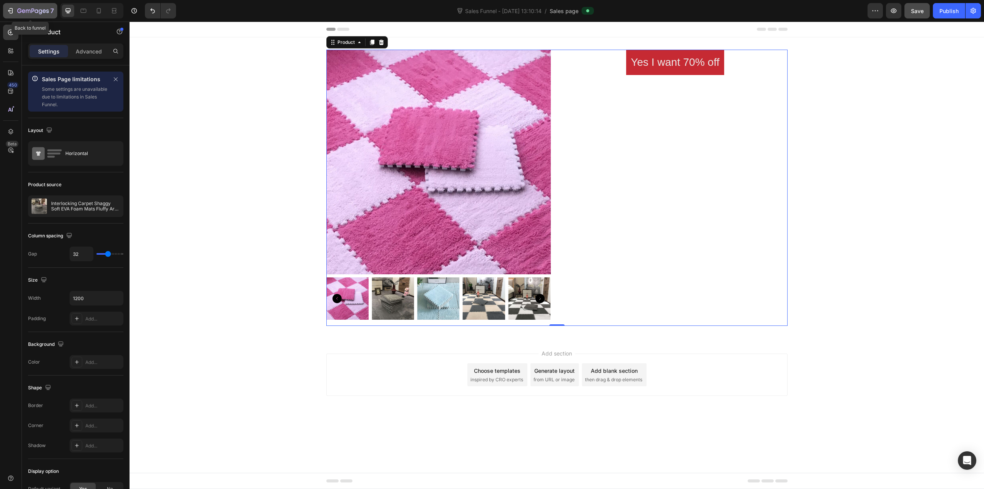
click at [36, 9] on icon "button" at bounding box center [33, 11] width 32 height 7
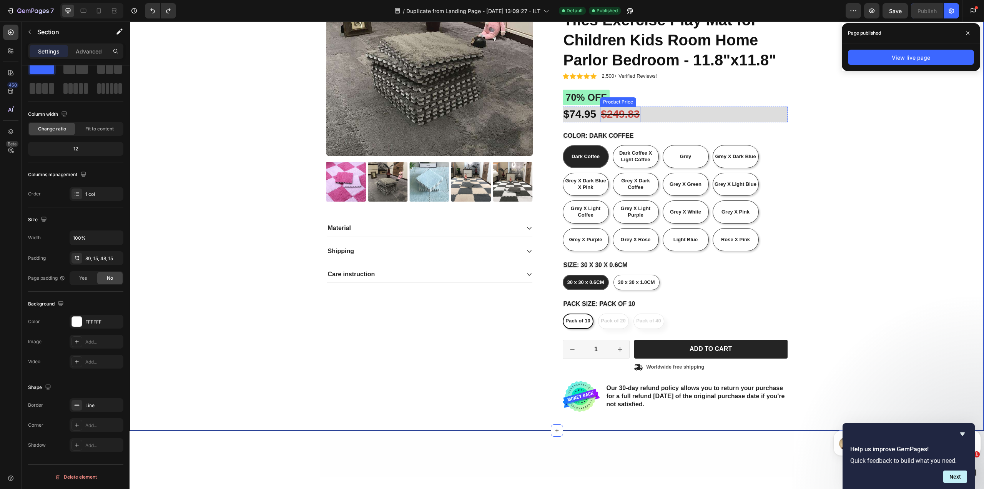
scroll to position [38, 0]
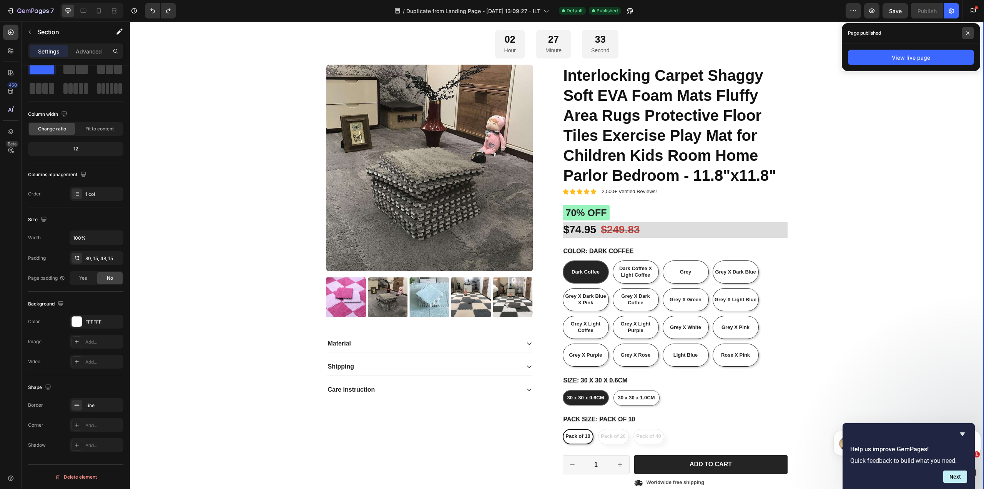
click at [969, 32] on icon at bounding box center [967, 33] width 3 height 3
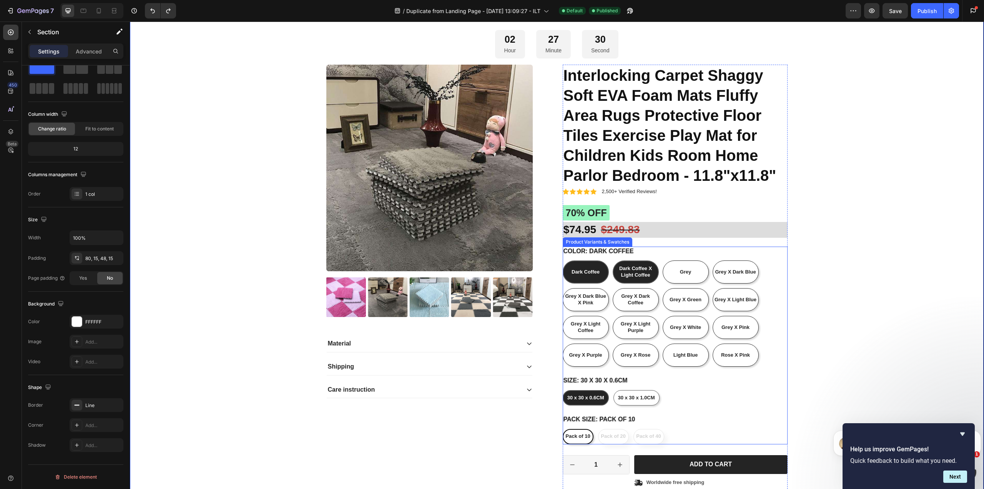
click at [623, 275] on span "Dark Coffee X Light Coffee" at bounding box center [635, 271] width 33 height 12
click at [613, 260] on input "Dark Coffee X Light Coffee Dark Coffee X Light Coffee Dark Coffee X Light Coffee" at bounding box center [612, 260] width 0 height 0
radio input "true"
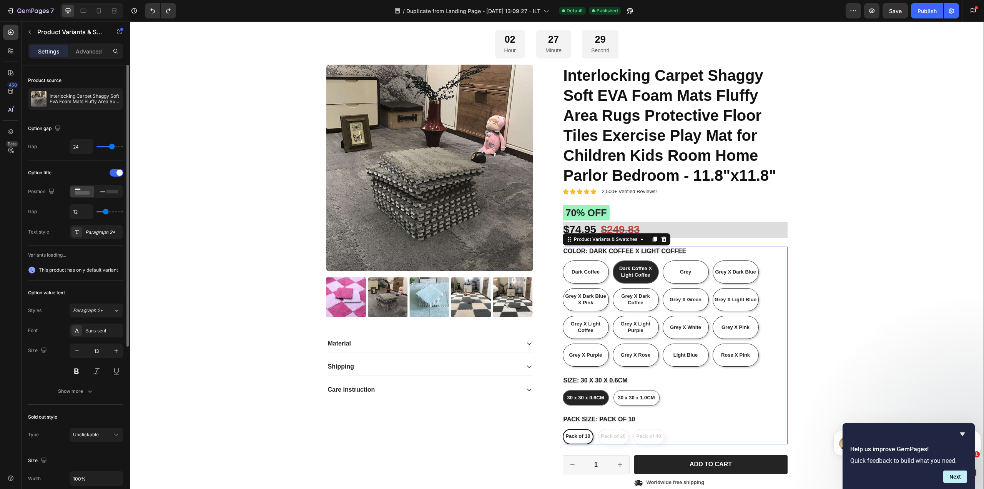
scroll to position [0, 0]
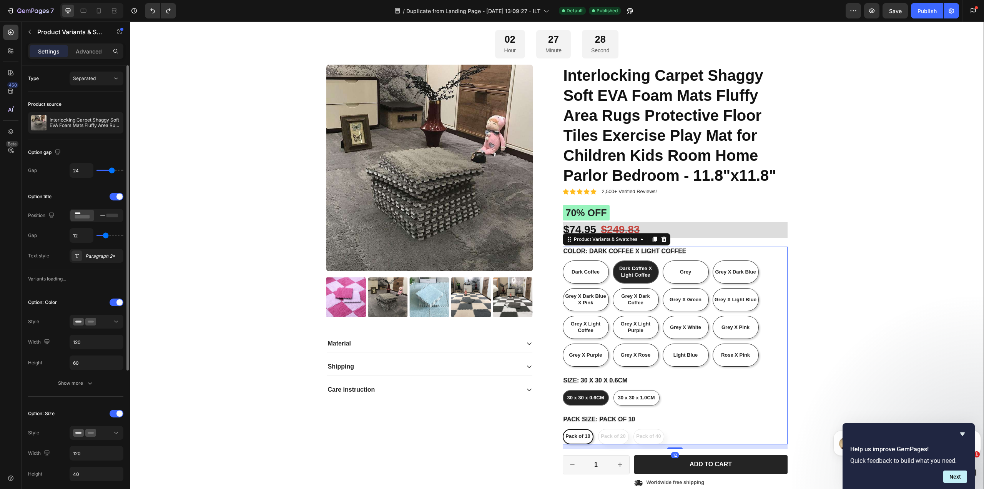
radio input "false"
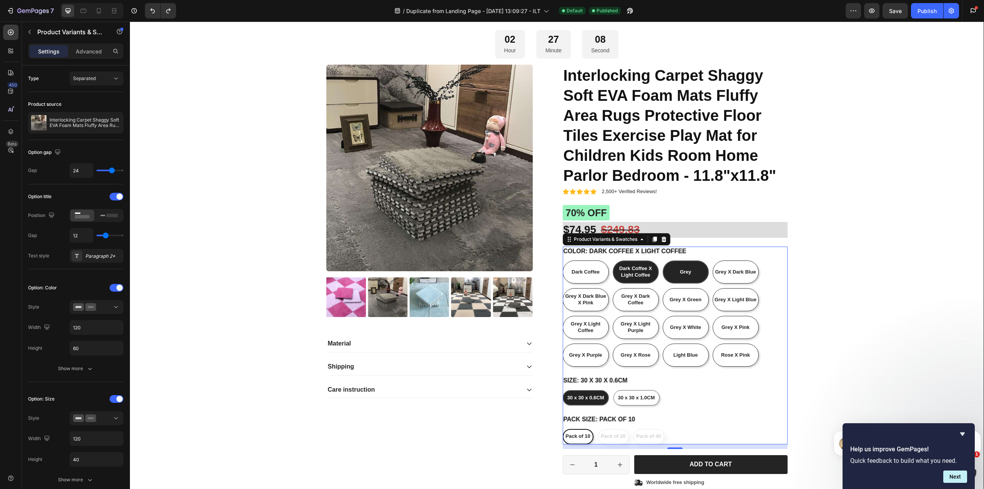
click at [678, 279] on div "Grey" at bounding box center [686, 271] width 46 height 23
click at [663, 260] on input "Grey Grey Grey" at bounding box center [662, 260] width 0 height 0
radio input "true"
radio input "false"
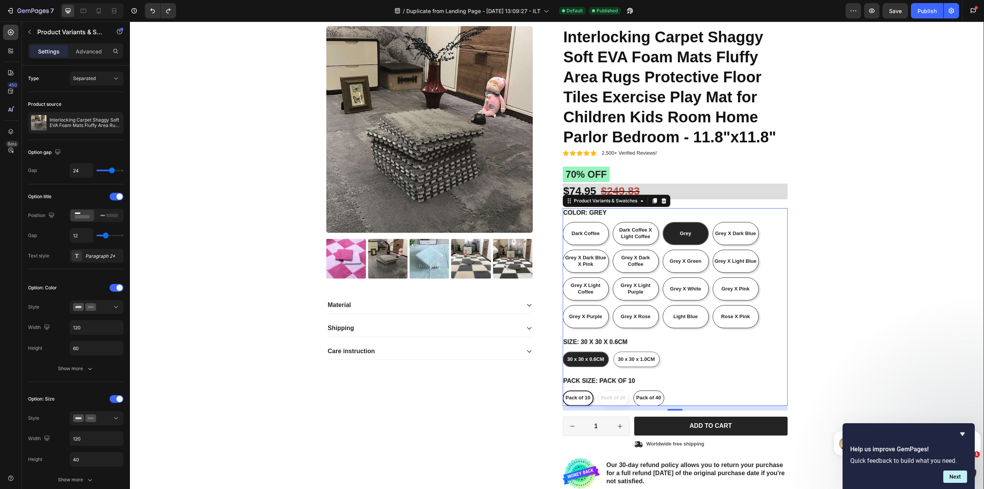
click at [652, 401] on div "Pack of 40" at bounding box center [648, 397] width 25 height 13
click at [634, 390] on input "Pack of 40 Pack of 40 Pack of 40" at bounding box center [633, 390] width 0 height 0
radio input "false"
click at [567, 401] on div "Pack of 10" at bounding box center [577, 397] width 25 height 13
click at [563, 390] on input "Pack of 10 Pack of 10 Pack of 10" at bounding box center [562, 390] width 0 height 0
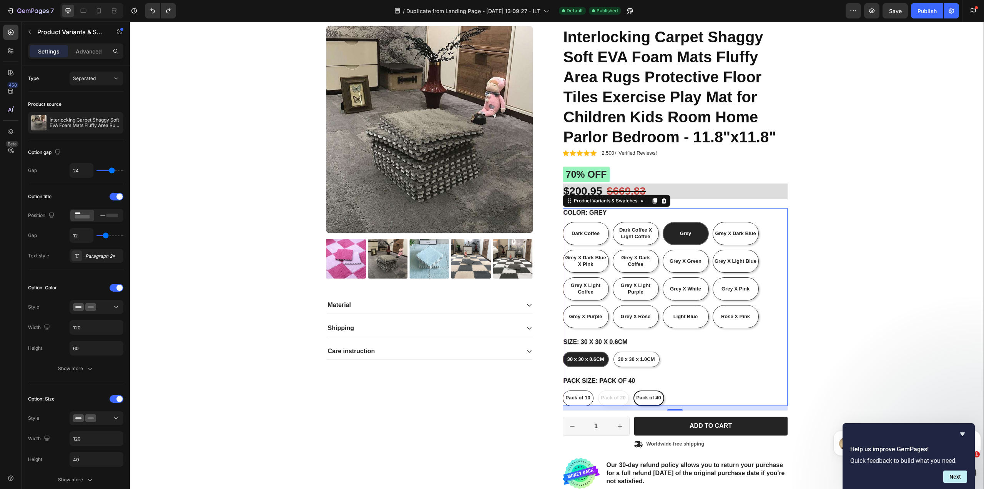
radio input "false"
click at [622, 401] on div "Pack of 10 Pack of 10 Pack of 10 Pack of 20 Pack of 20 Pack of 20 Pack of 40 Pa…" at bounding box center [675, 397] width 225 height 15
click at [638, 395] on span "Pack of 40" at bounding box center [648, 397] width 25 height 6
click at [634, 390] on input "Pack of 40 Pack of 40 Pack of 40" at bounding box center [633, 390] width 0 height 0
radio input "false"
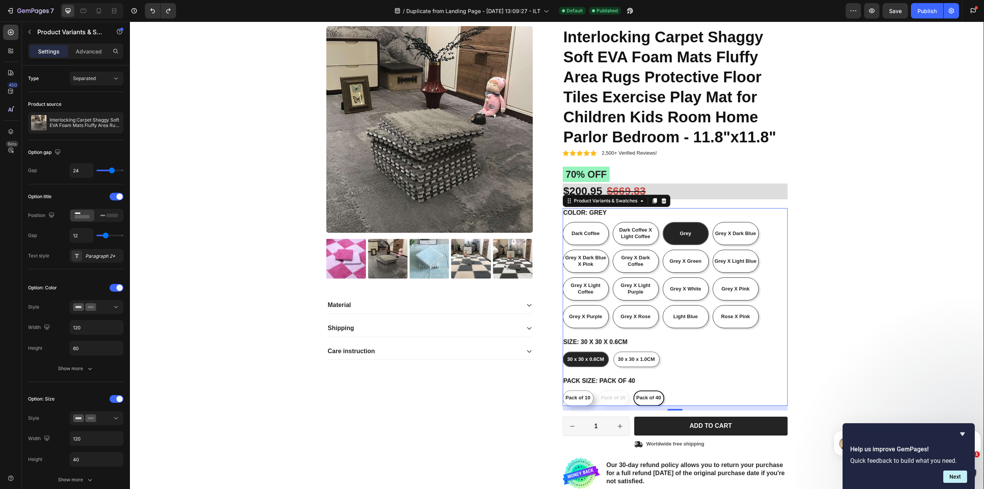
click at [591, 399] on div "Pack of 10 Pack of 10 Pack of 10 Pack of 20 Pack of 20 Pack of 20 Pack of 40 Pa…" at bounding box center [675, 397] width 225 height 15
click at [584, 400] on span "Pack of 10" at bounding box center [577, 397] width 25 height 6
click at [563, 390] on input "Pack of 10 Pack of 10 Pack of 10" at bounding box center [562, 390] width 0 height 0
radio input "false"
click at [619, 397] on div "Pack of 10 Pack of 10 Pack of 10 Pack of 20 Pack of 20 Pack of 20 Pack of 40 Pa…" at bounding box center [675, 397] width 225 height 15
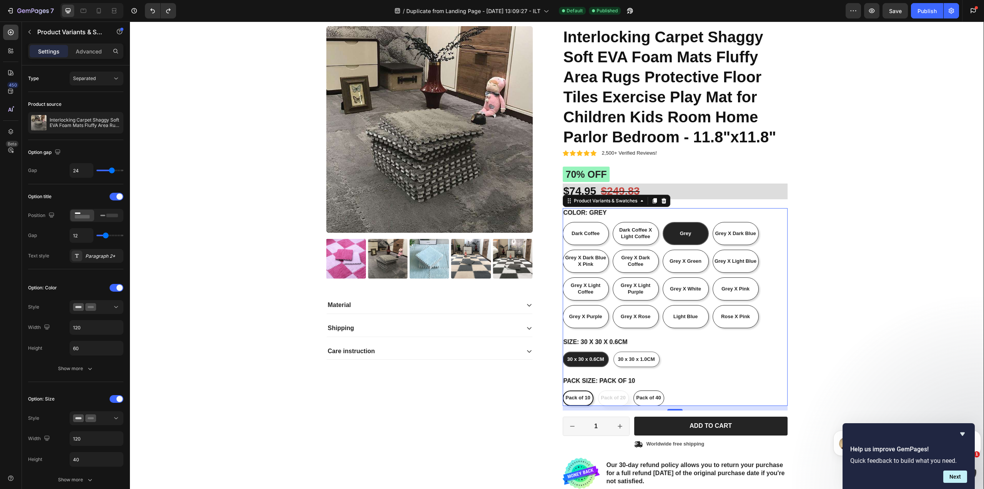
click at [660, 399] on 40 "Pack of 40" at bounding box center [649, 397] width 31 height 15
click at [634, 390] on input "Pack of 40 Pack of 40 Pack of 40" at bounding box center [633, 390] width 0 height 0
radio input "false"
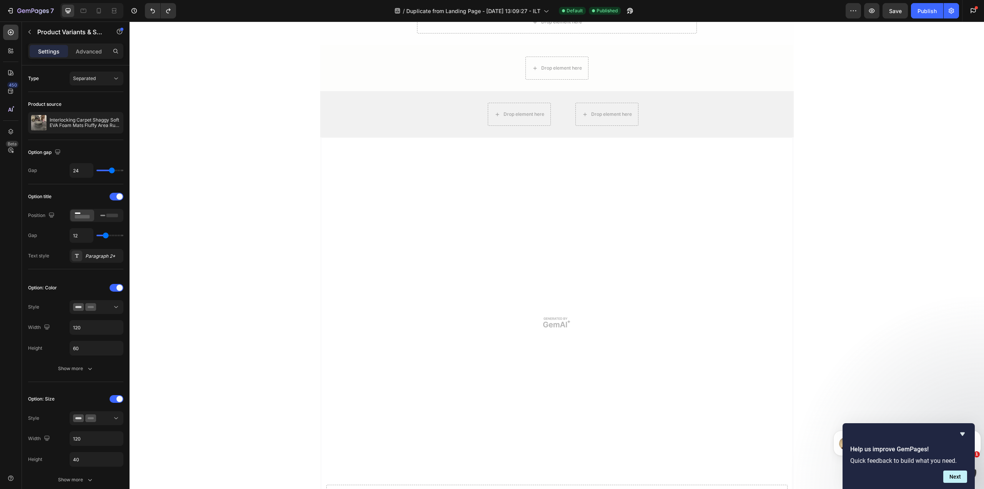
scroll to position [653, 0]
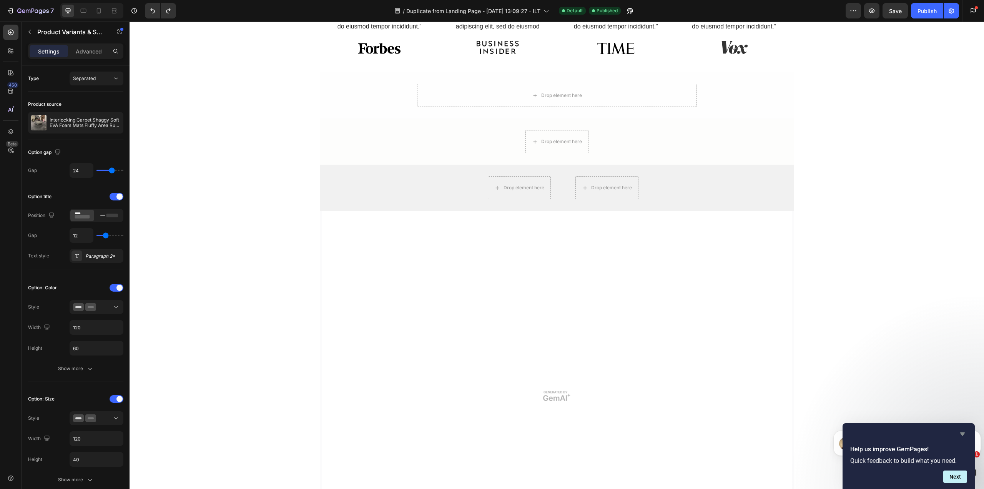
click at [962, 433] on icon "Hide survey" at bounding box center [962, 433] width 5 height 3
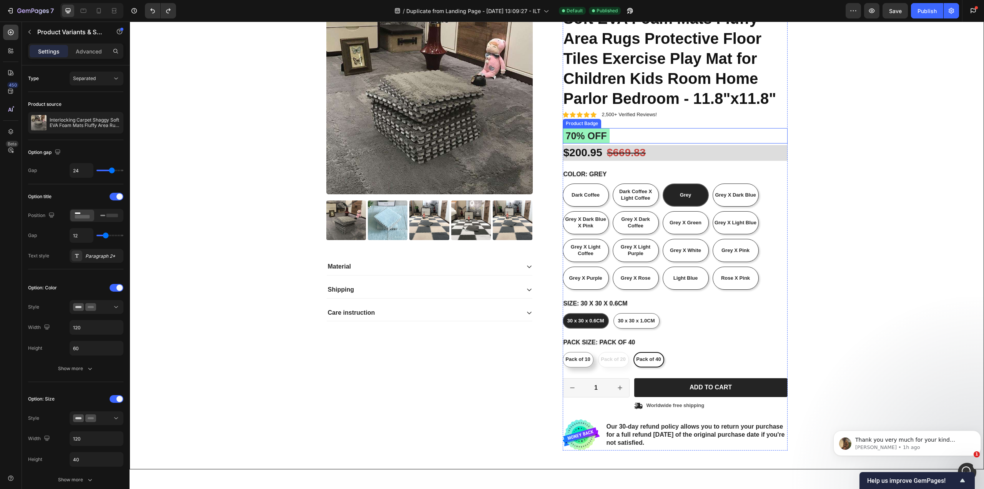
scroll to position [0, 0]
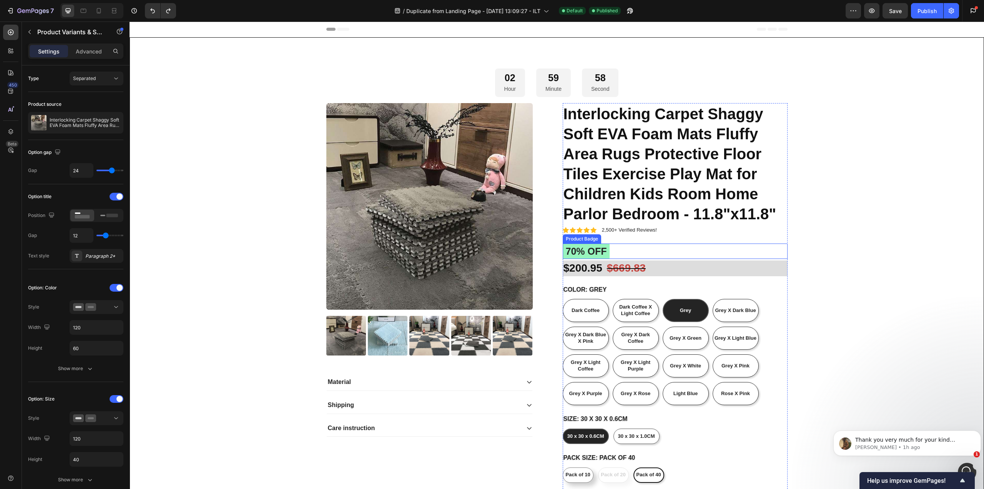
radio input "false"
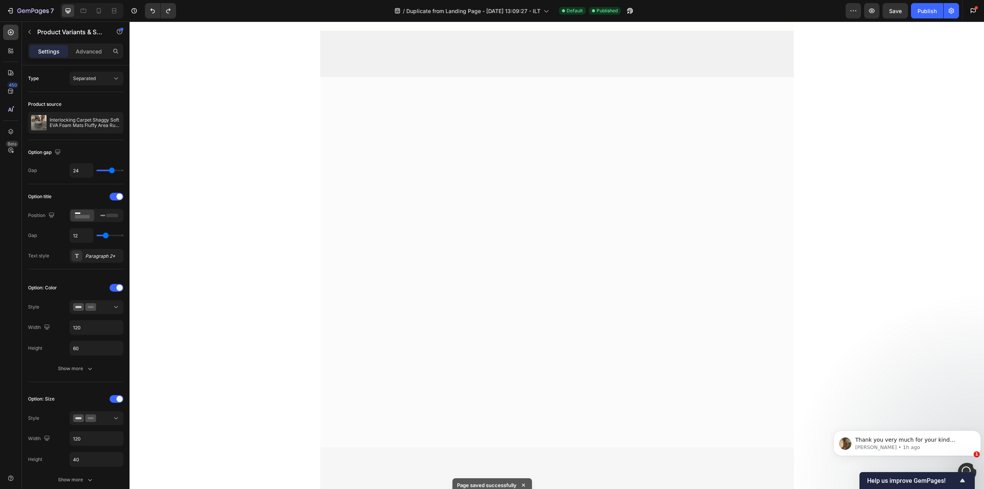
scroll to position [1464, 0]
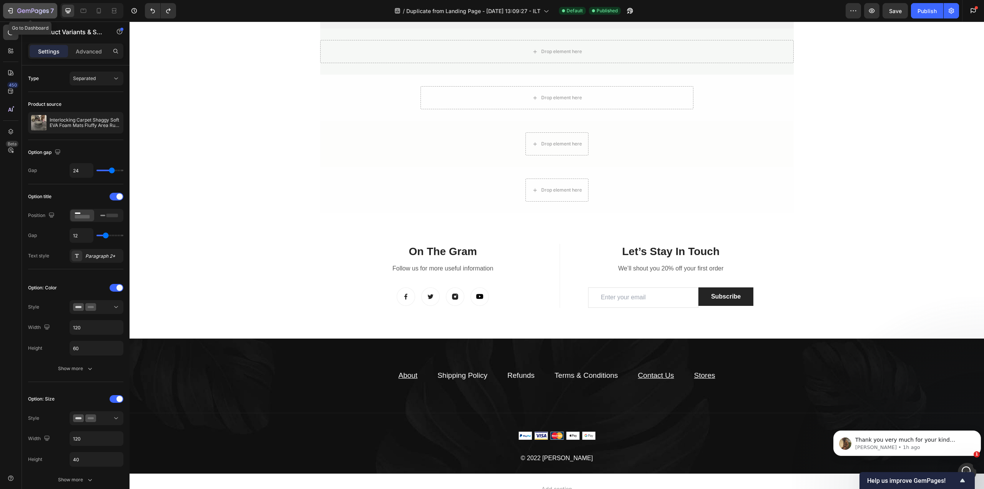
click at [30, 12] on icon "button" at bounding box center [28, 11] width 5 height 3
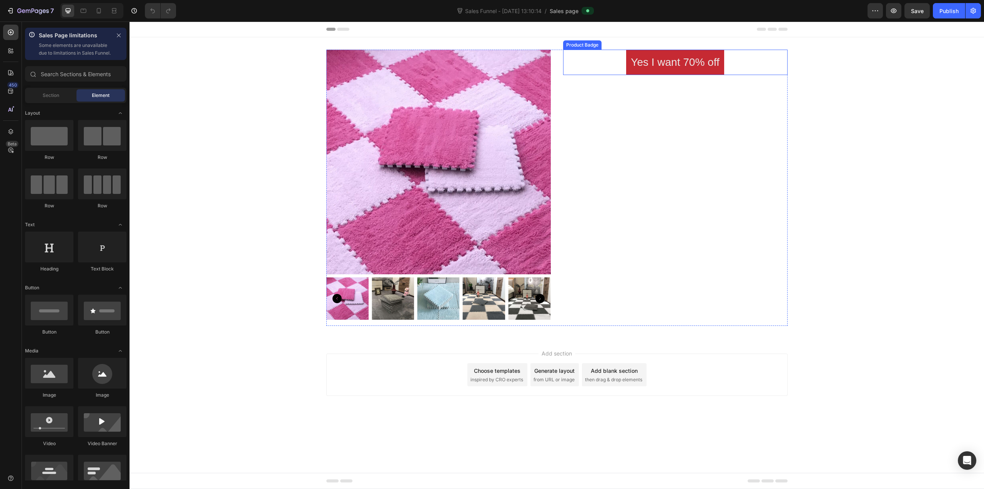
click at [707, 75] on pre "Yes I want 70% off" at bounding box center [675, 62] width 98 height 25
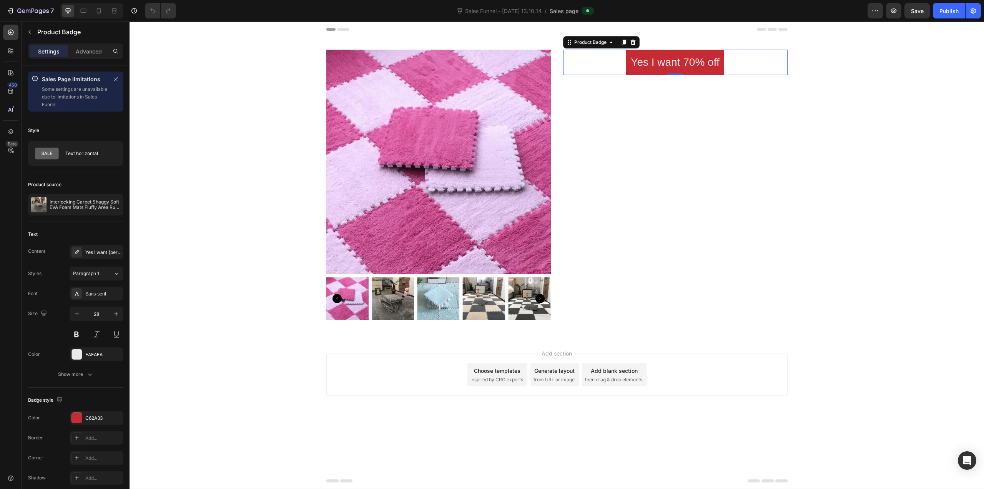
drag, startPoint x: 1086, startPoint y: 33, endPoint x: 928, endPoint y: 144, distance: 192.6
click at [976, 18] on div "7 Version history Sales Funnel - Sep 27, 13:10:14 / Sales page Preview Save Pub…" at bounding box center [492, 11] width 984 height 22
click at [974, 11] on icon "button" at bounding box center [974, 11] width 2 height 2
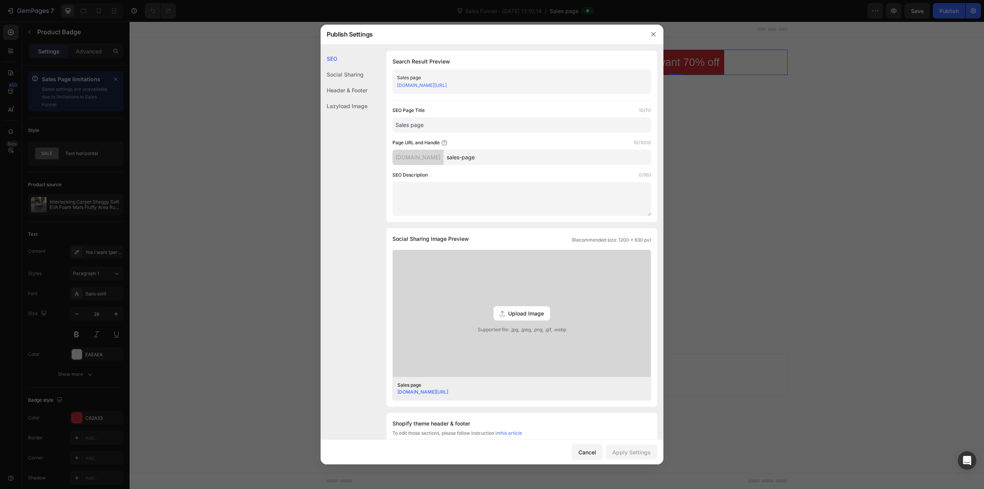
click at [643, 35] on div at bounding box center [653, 34] width 20 height 20
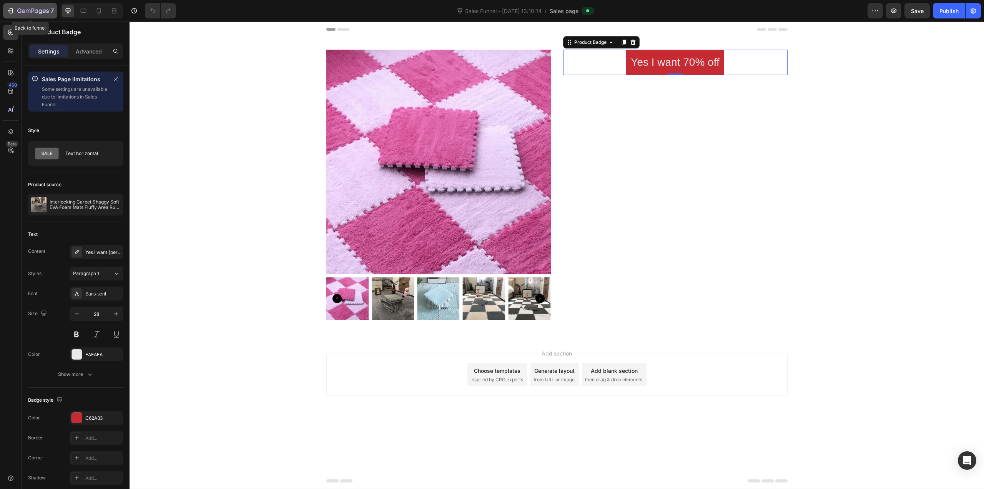
click at [44, 8] on div "7" at bounding box center [35, 10] width 37 height 9
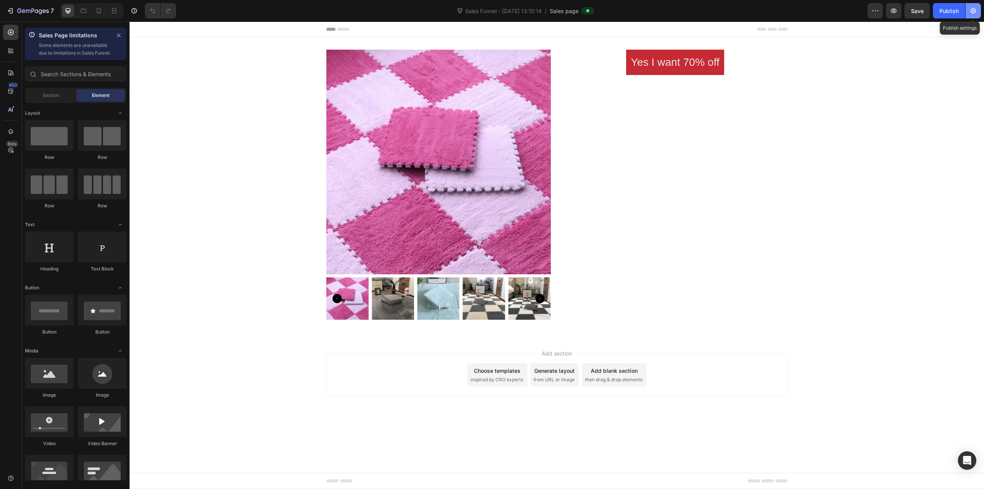
click at [972, 8] on icon "button" at bounding box center [973, 11] width 8 height 8
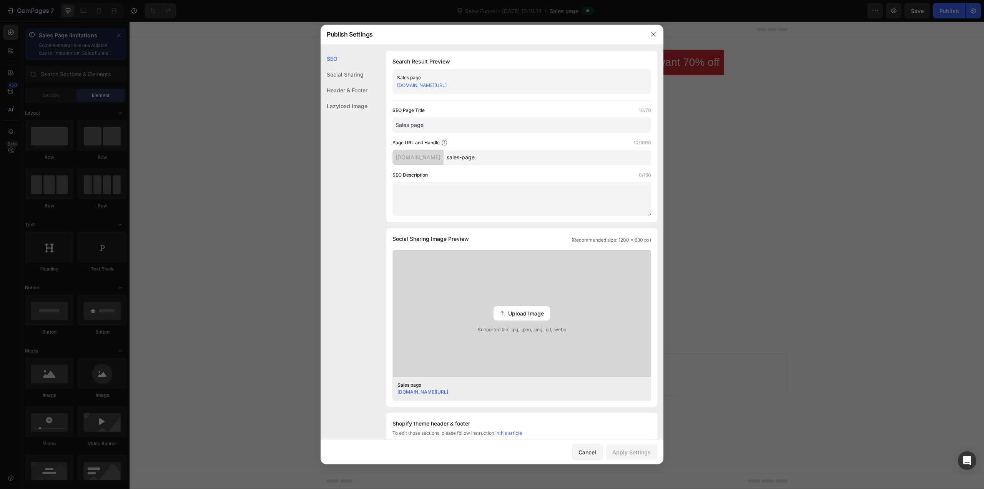
click at [533, 128] on input "Sales page" at bounding box center [521, 124] width 259 height 15
click at [426, 154] on div "[DOMAIN_NAME]" at bounding box center [417, 157] width 51 height 15
click at [426, 155] on div "[DOMAIN_NAME]" at bounding box center [417, 157] width 51 height 15
drag, startPoint x: 654, startPoint y: 36, endPoint x: 578, endPoint y: 5, distance: 82.3
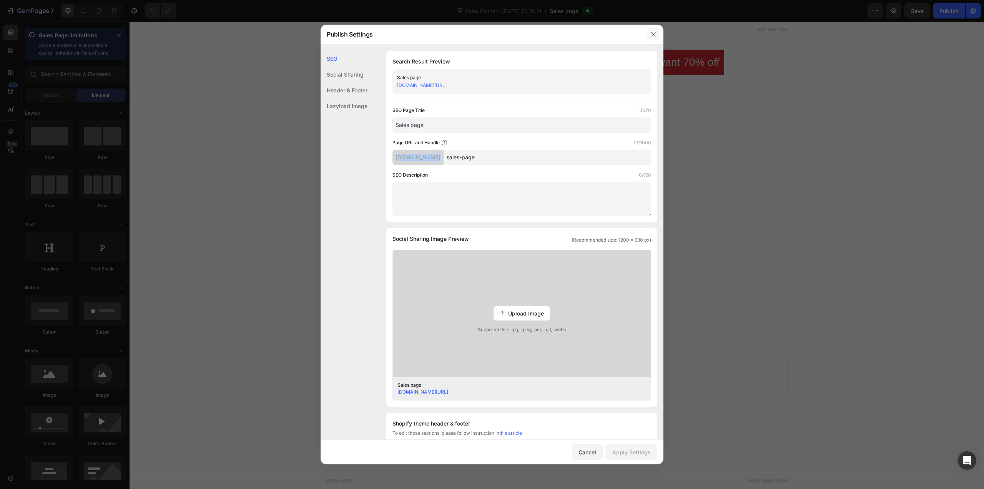
click at [654, 36] on icon "button" at bounding box center [653, 34] width 6 height 6
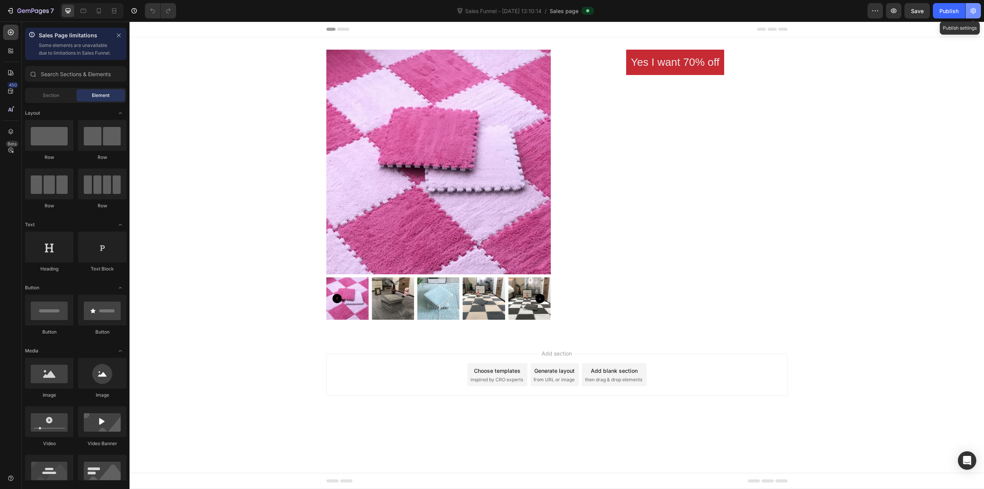
click at [971, 8] on icon "button" at bounding box center [973, 11] width 8 height 8
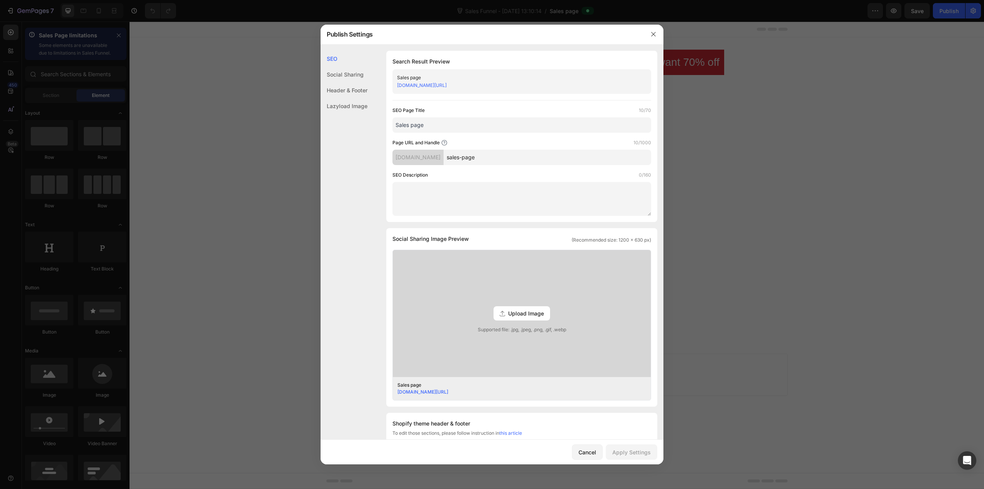
click at [447, 85] on link "[DOMAIN_NAME][URL]" at bounding box center [422, 85] width 50 height 6
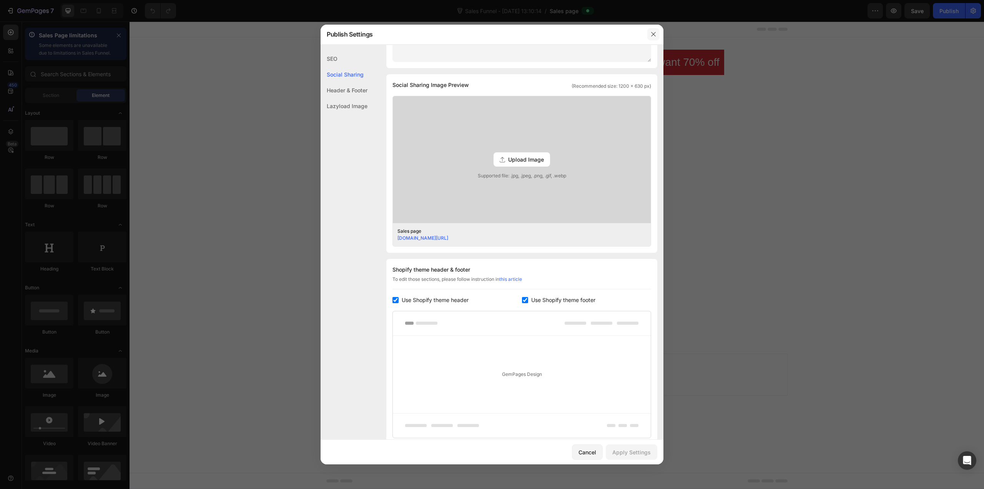
scroll to position [138, 0]
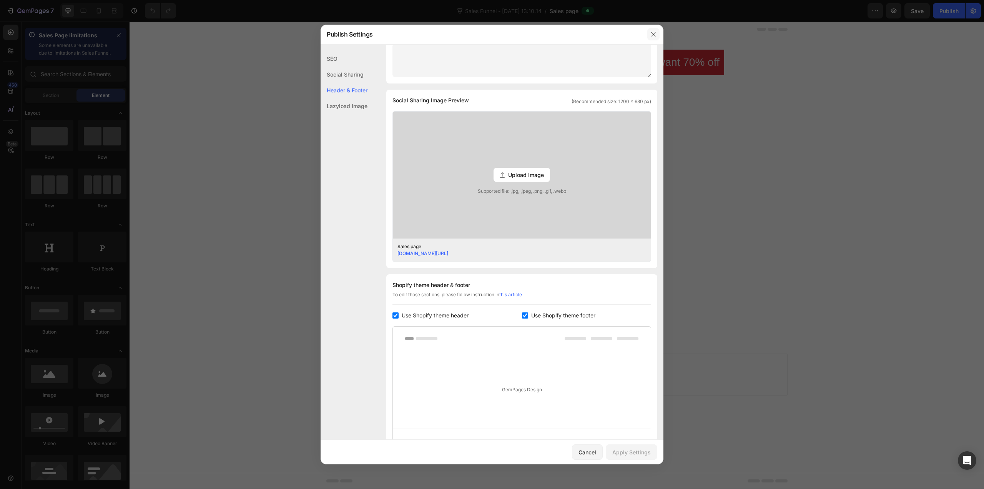
click at [655, 35] on icon "button" at bounding box center [653, 34] width 6 height 6
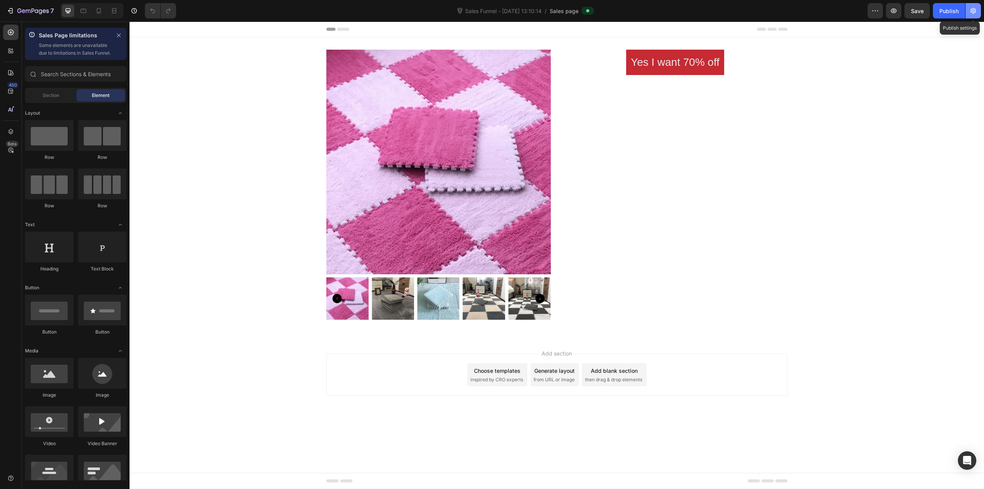
click at [974, 9] on icon "button" at bounding box center [973, 11] width 5 height 6
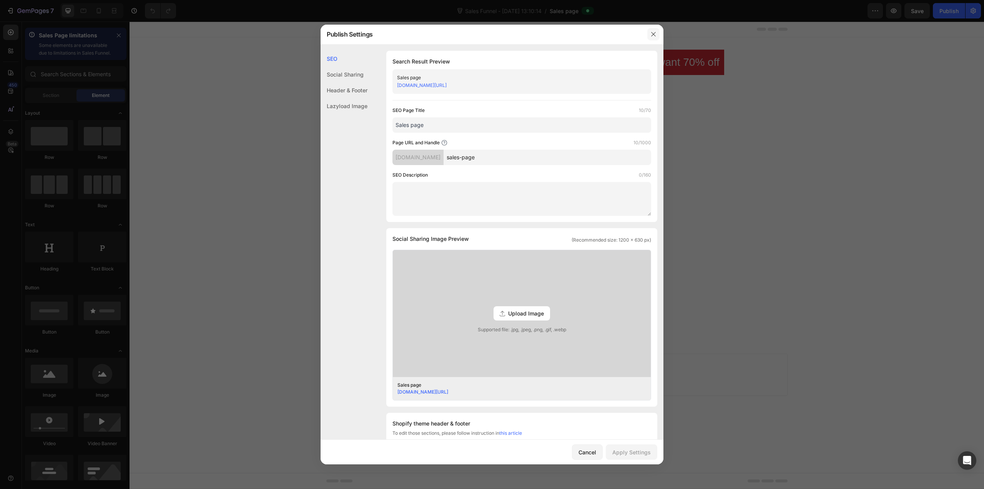
drag, startPoint x: 649, startPoint y: 35, endPoint x: 527, endPoint y: 13, distance: 123.7
click at [649, 35] on button "button" at bounding box center [653, 34] width 12 height 12
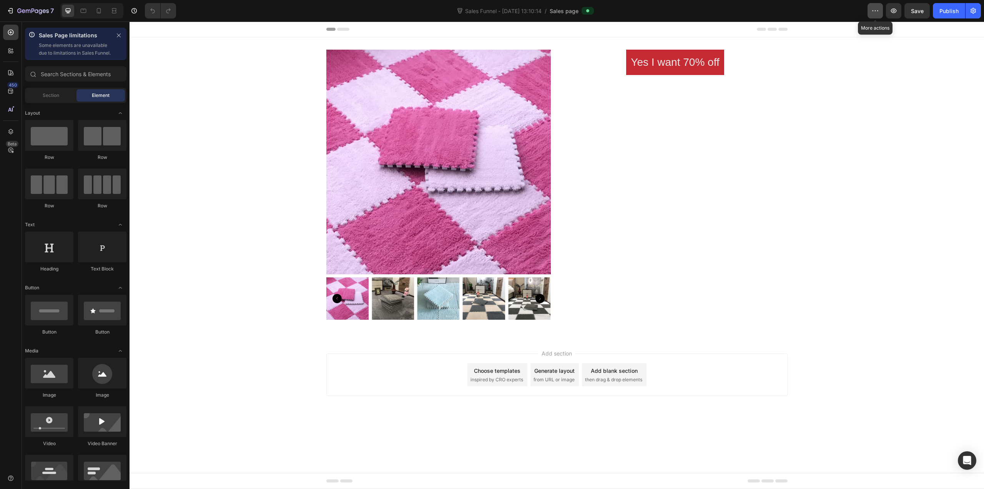
click at [873, 12] on icon "button" at bounding box center [875, 11] width 8 height 8
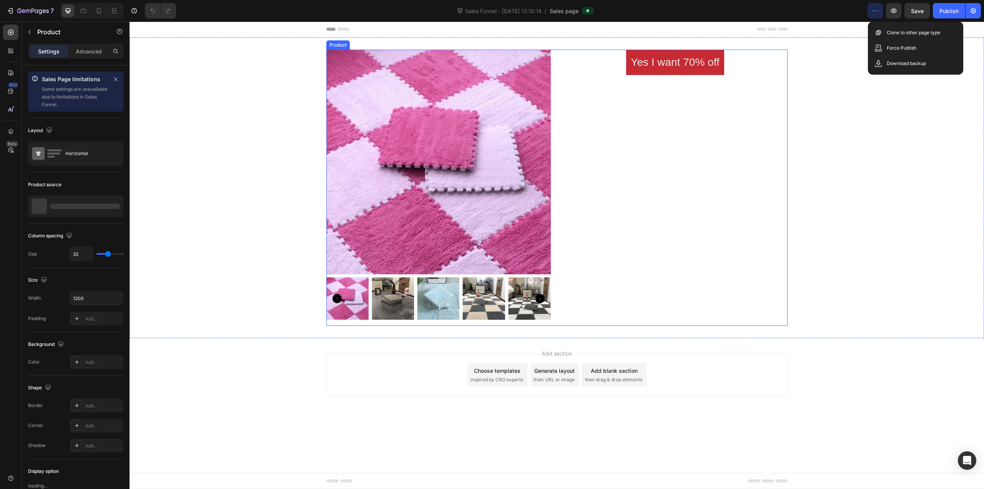
click at [760, 90] on div "Yes I want 70% off Product Badge" at bounding box center [675, 188] width 224 height 276
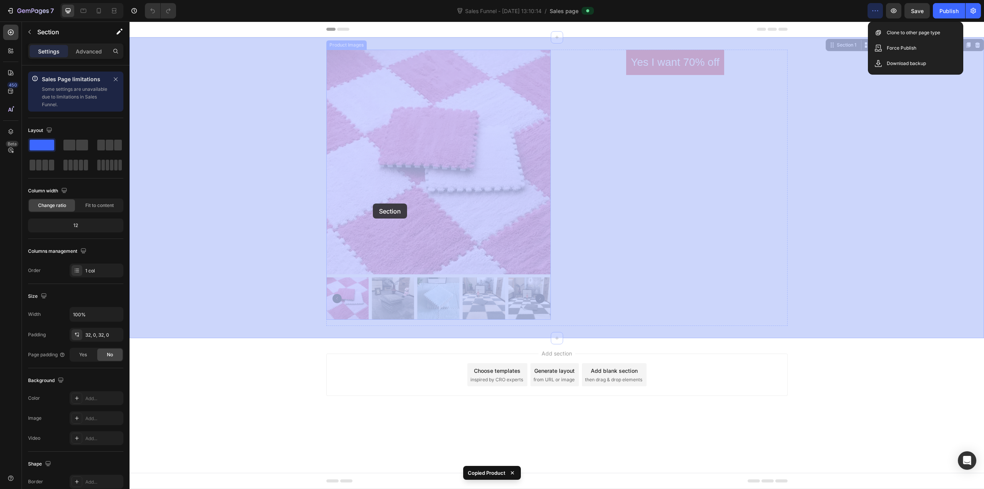
drag, startPoint x: 733, startPoint y: 68, endPoint x: 373, endPoint y: 203, distance: 385.0
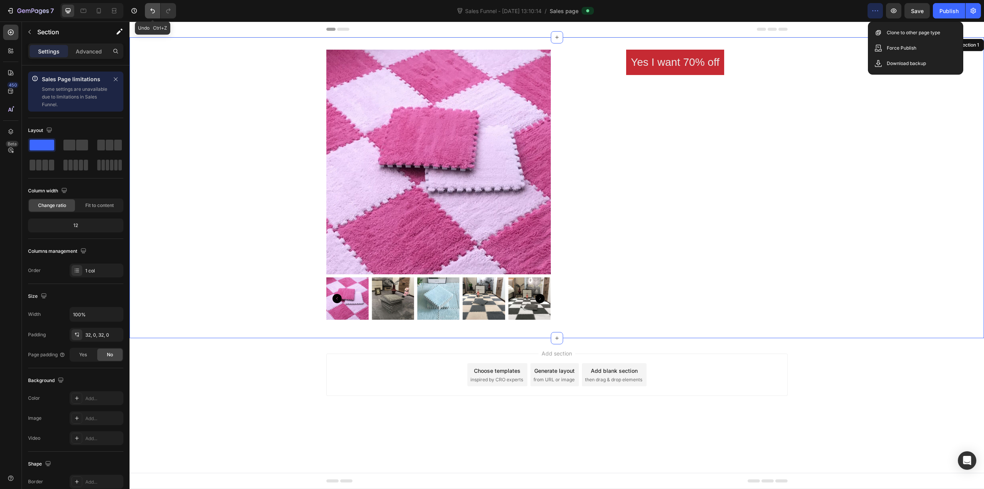
click at [154, 12] on icon "Undo/Redo" at bounding box center [153, 11] width 8 height 8
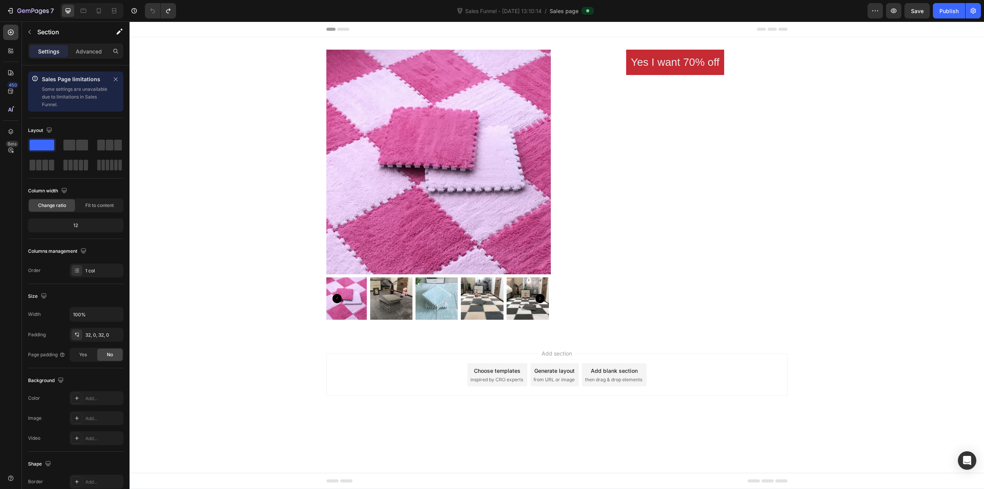
click at [863, 168] on div "Product Images Yes I want 70% off Product Badge Product" at bounding box center [557, 188] width 855 height 276
click at [826, 92] on div "Product Images Yes I want 70% off Product Badge Product" at bounding box center [557, 188] width 855 height 276
drag, startPoint x: 662, startPoint y: 125, endPoint x: 829, endPoint y: 129, distance: 167.3
click at [662, 126] on div "Yes I want 70% off Product Badge" at bounding box center [675, 188] width 224 height 276
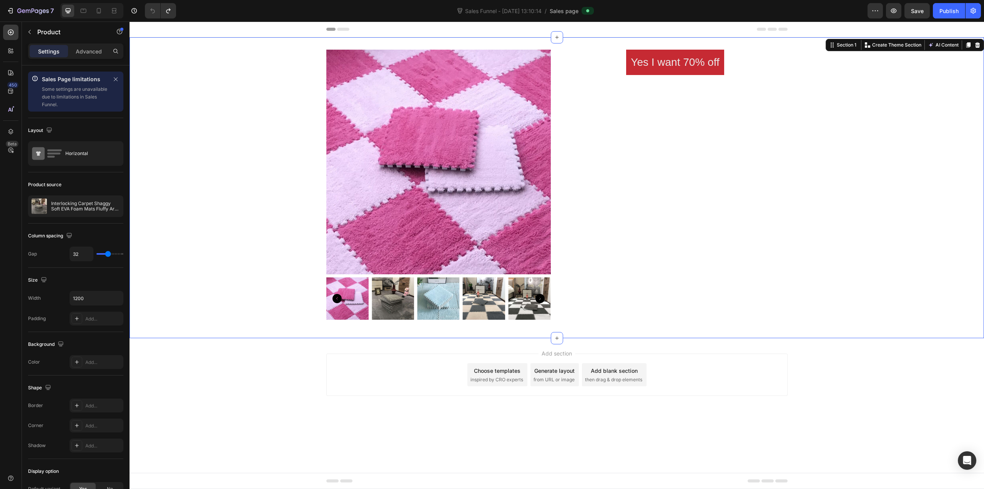
click at [880, 111] on div "Product Images Yes I want 70% off Product Badge Product" at bounding box center [557, 188] width 855 height 276
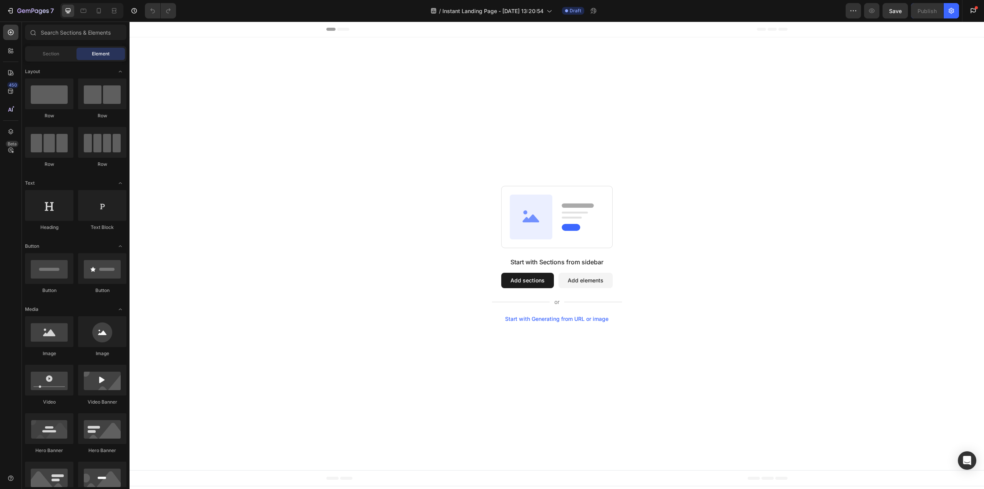
click at [422, 195] on div "Start with Sections from sidebar Add sections Add elements Start with Generatin…" at bounding box center [556, 254] width 799 height 136
click at [486, 159] on div "Start with Sections from sidebar Add sections Add elements Start with Generatin…" at bounding box center [557, 253] width 855 height 432
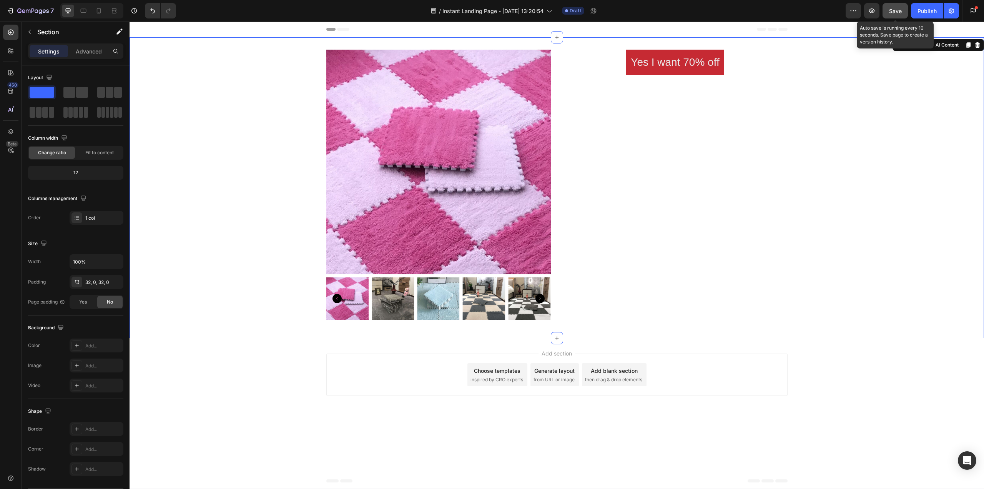
click at [901, 11] on span "Save" at bounding box center [895, 11] width 13 height 7
click at [956, 13] on button "button" at bounding box center [951, 10] width 15 height 15
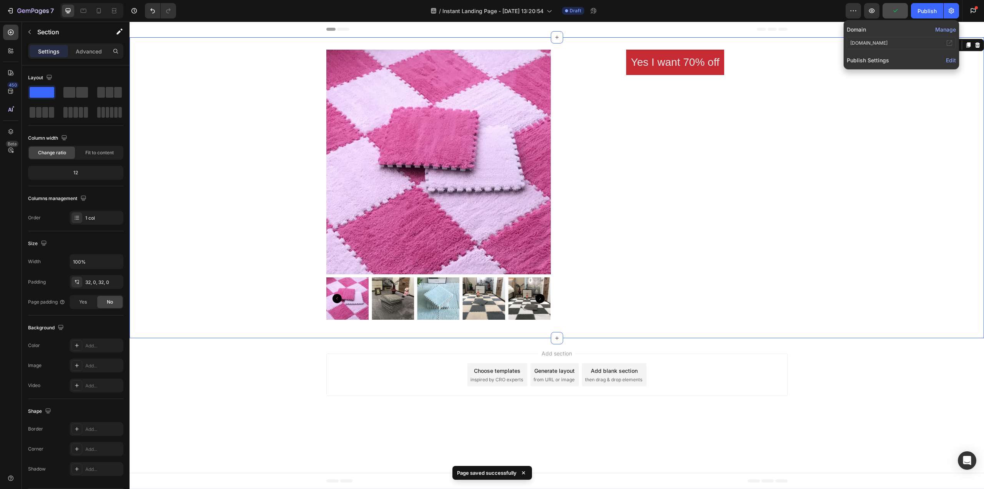
click at [952, 57] on span "Edit" at bounding box center [951, 60] width 10 height 7
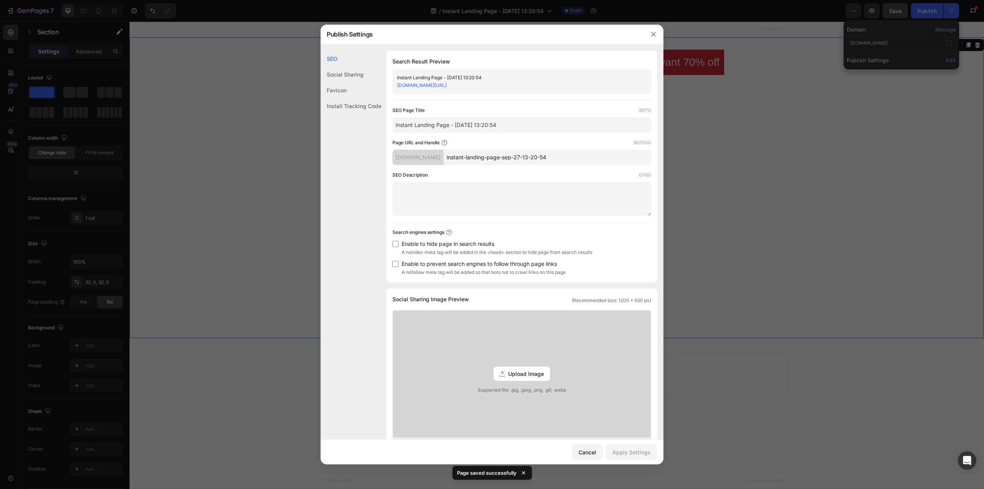
click at [520, 159] on input "instant-landing-page-sep-27-13-20-54" at bounding box center [548, 157] width 208 height 15
type input "sale-page"
click at [645, 454] on div "Apply Settings" at bounding box center [631, 452] width 38 height 8
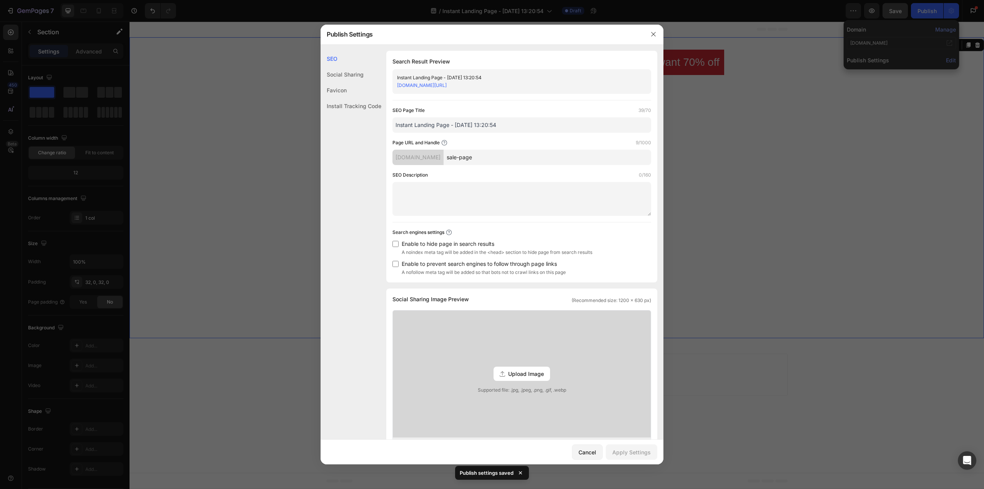
drag, startPoint x: 746, startPoint y: 248, endPoint x: 763, endPoint y: 50, distance: 198.7
click at [746, 248] on div at bounding box center [492, 244] width 984 height 489
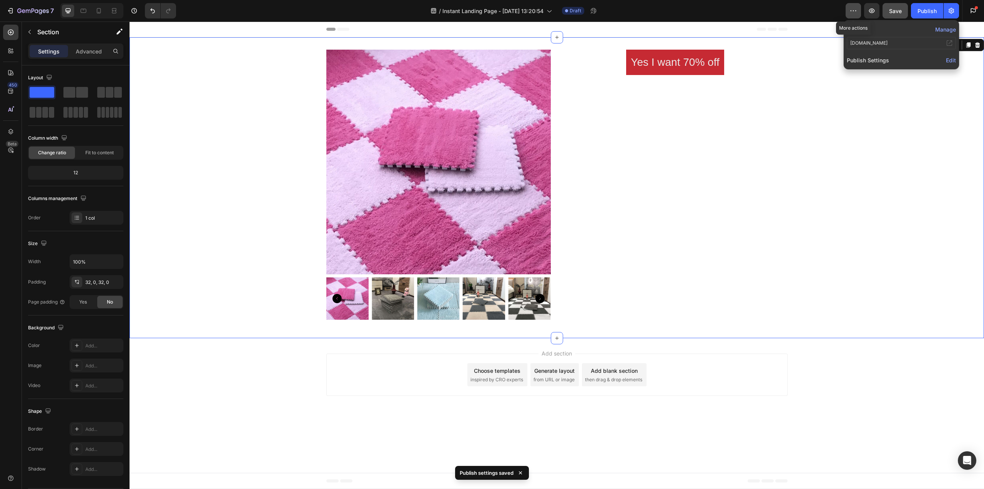
click at [855, 12] on icon "button" at bounding box center [854, 11] width 8 height 8
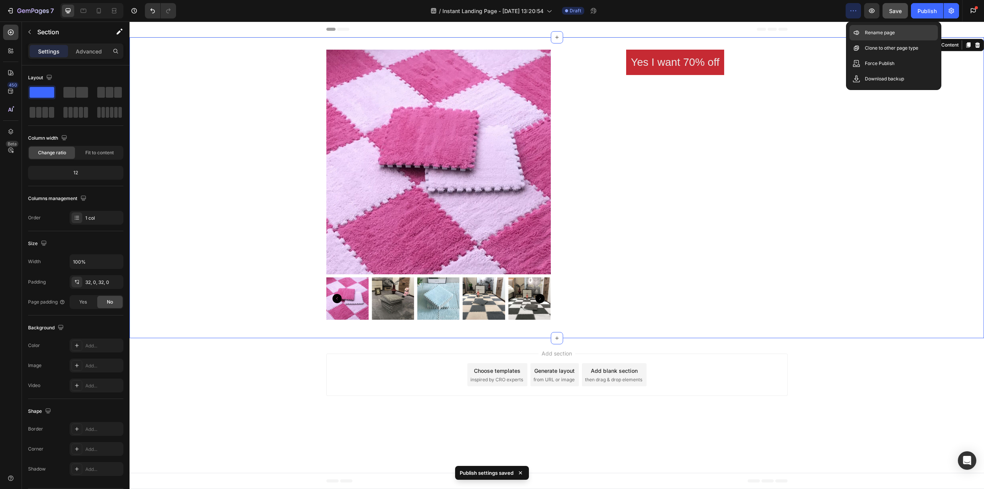
click at [869, 32] on p "Rename page" at bounding box center [880, 33] width 30 height 8
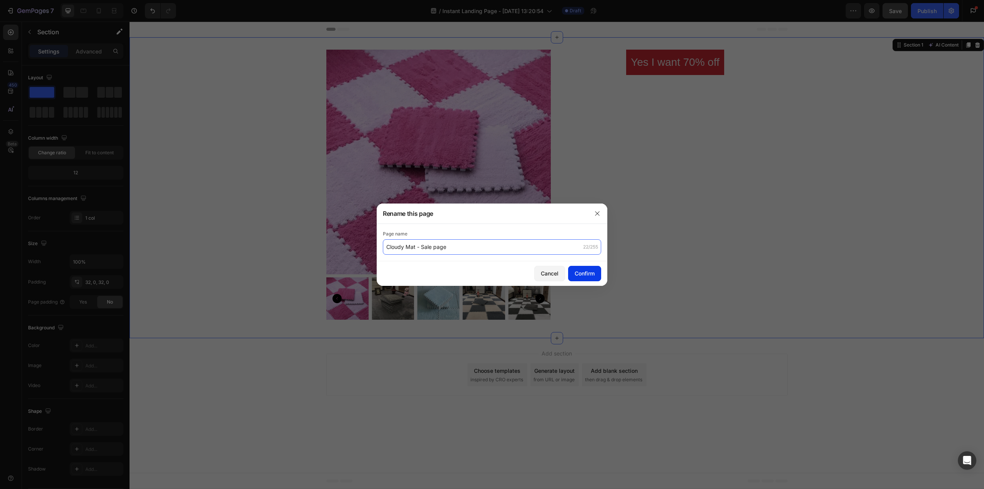
type input "Cloudy Mat - Sale page"
click at [573, 275] on button "Confirm" at bounding box center [584, 273] width 33 height 15
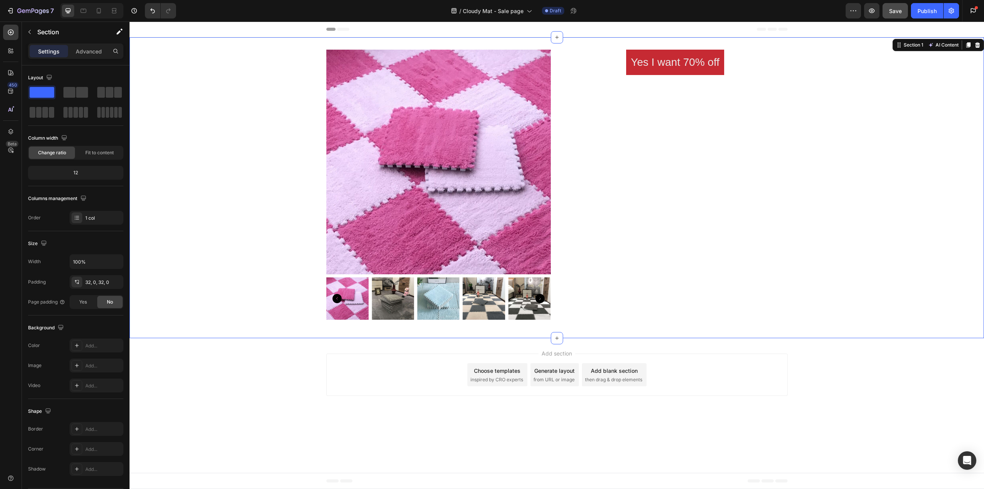
click at [893, 15] on button "Save" at bounding box center [895, 10] width 25 height 15
click at [918, 15] on div "Publish" at bounding box center [927, 11] width 19 height 8
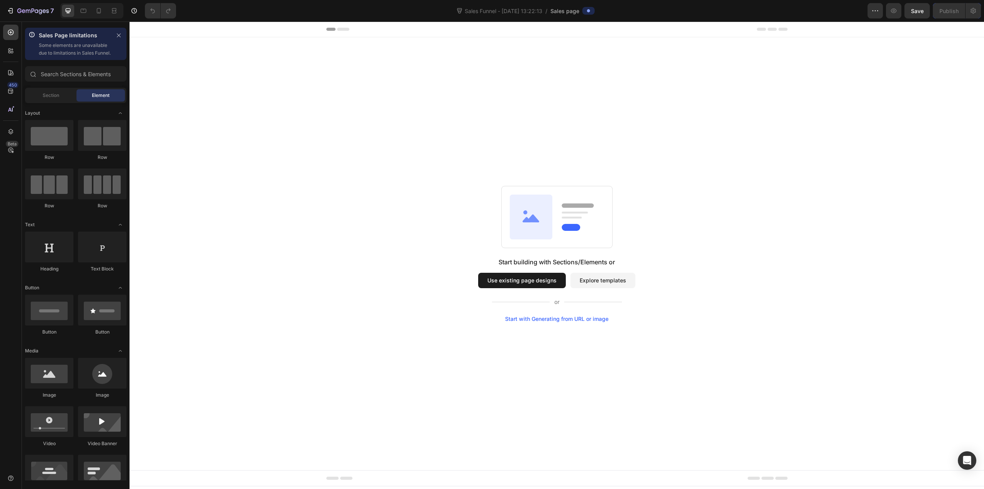
click at [412, 175] on div "Start building with Sections/Elements or Use existing page designs Explore temp…" at bounding box center [557, 253] width 855 height 432
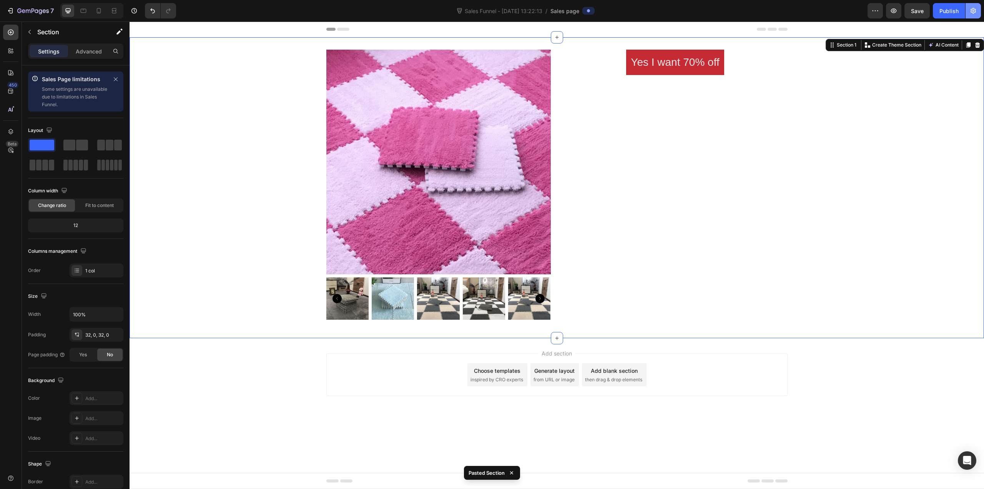
click at [975, 10] on icon "button" at bounding box center [973, 11] width 5 height 6
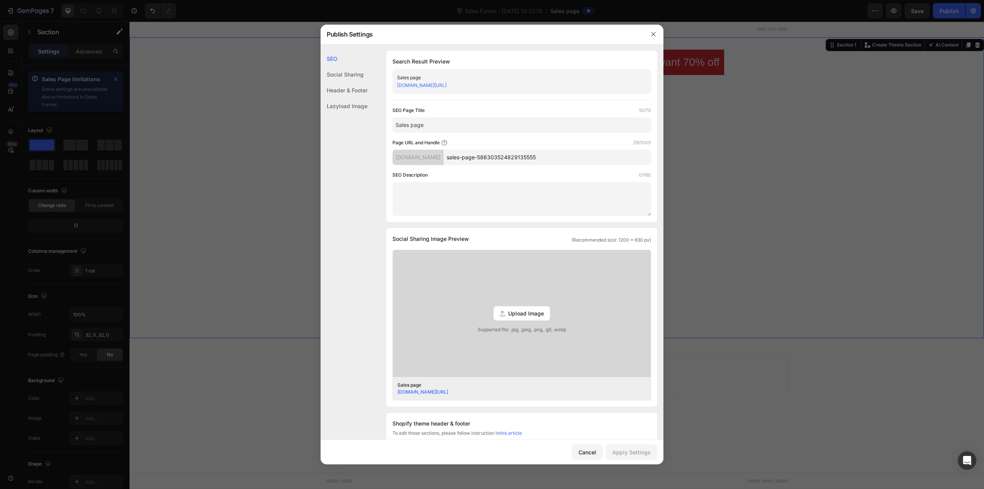
click at [488, 121] on input "Sales page" at bounding box center [521, 124] width 259 height 15
click at [447, 85] on link "[DOMAIN_NAME][URL]" at bounding box center [422, 85] width 50 height 6
click at [651, 35] on icon "button" at bounding box center [653, 34] width 6 height 6
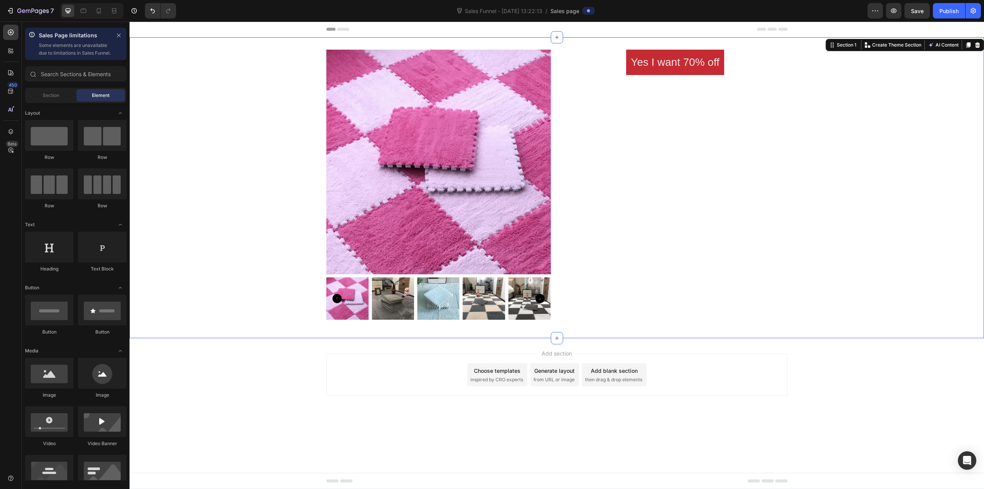
click at [632, 415] on div "Add section Choose templates inspired by CRO experts Generate layout from URL o…" at bounding box center [557, 385] width 855 height 95
click at [926, 12] on button "Save" at bounding box center [917, 10] width 25 height 15
click at [945, 13] on div "Publish" at bounding box center [948, 11] width 19 height 8
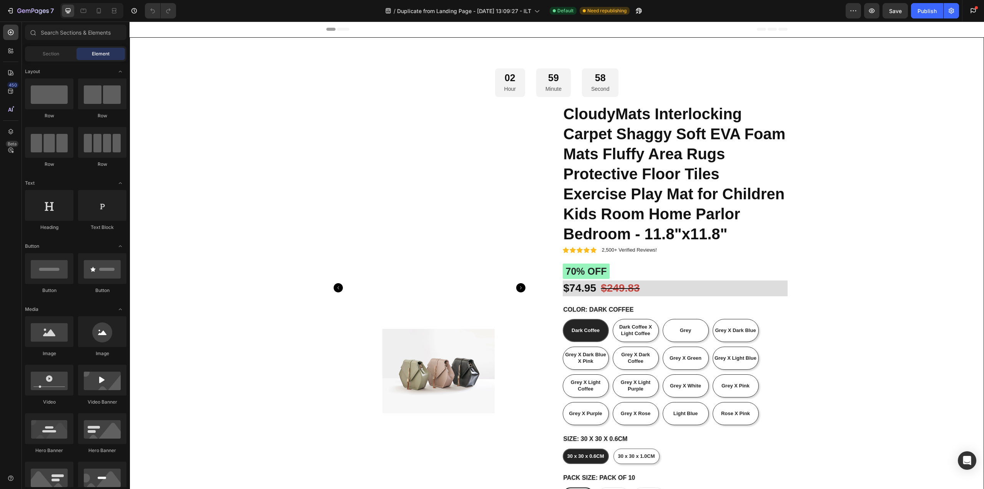
radio input "false"
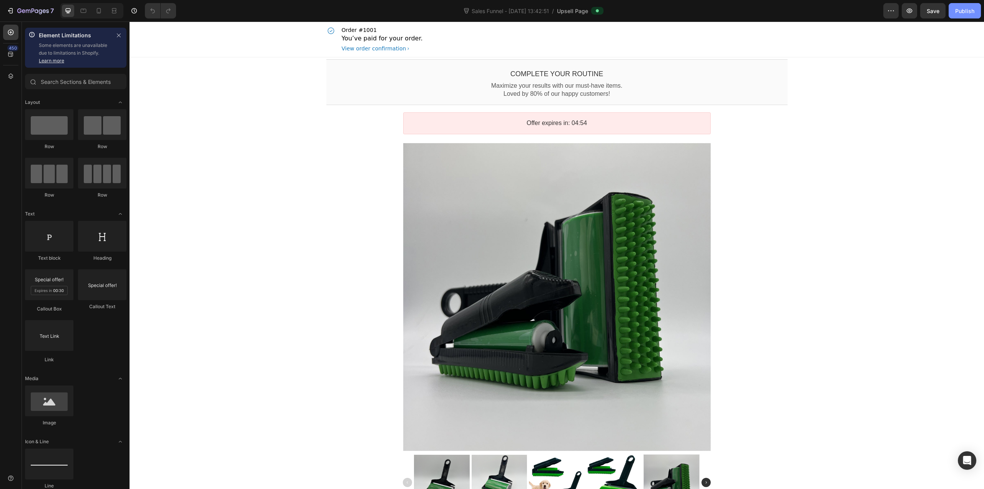
click at [967, 17] on button "Publish" at bounding box center [965, 10] width 32 height 15
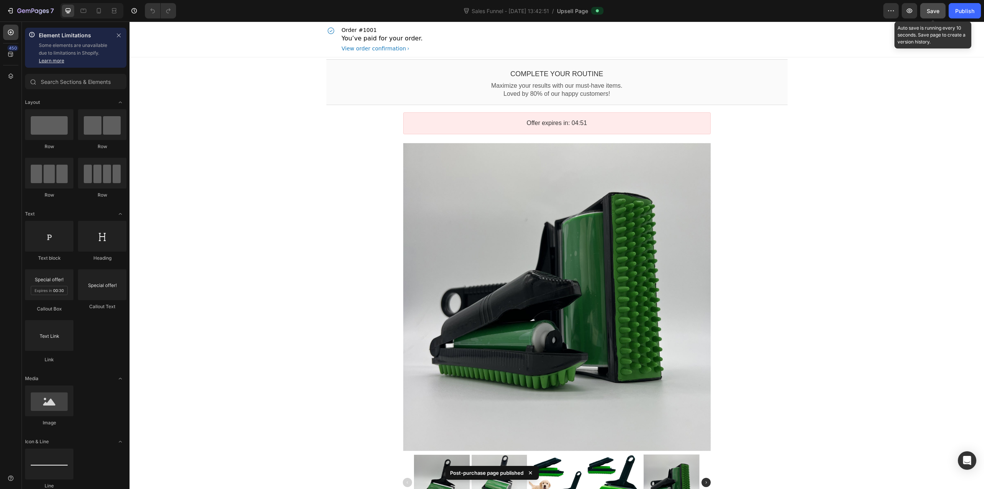
click at [938, 14] on span "Save" at bounding box center [933, 11] width 13 height 7
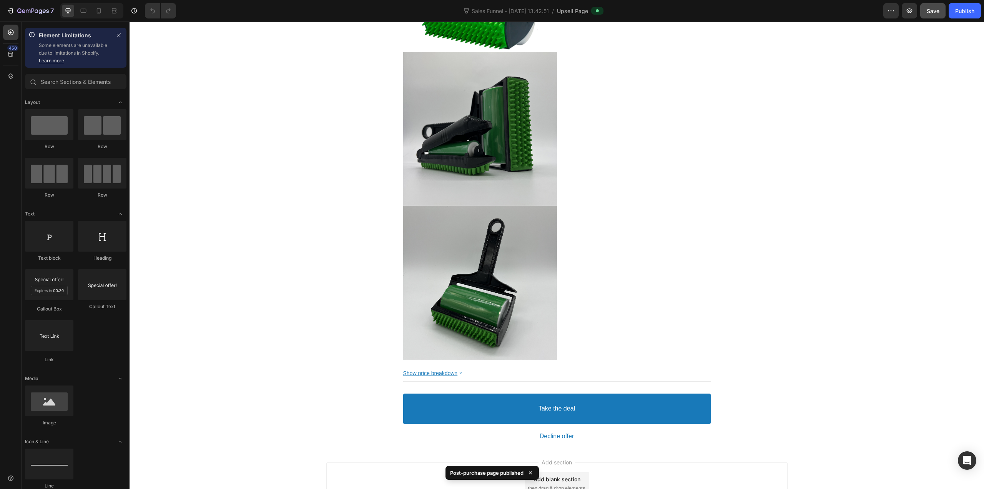
scroll to position [1124, 0]
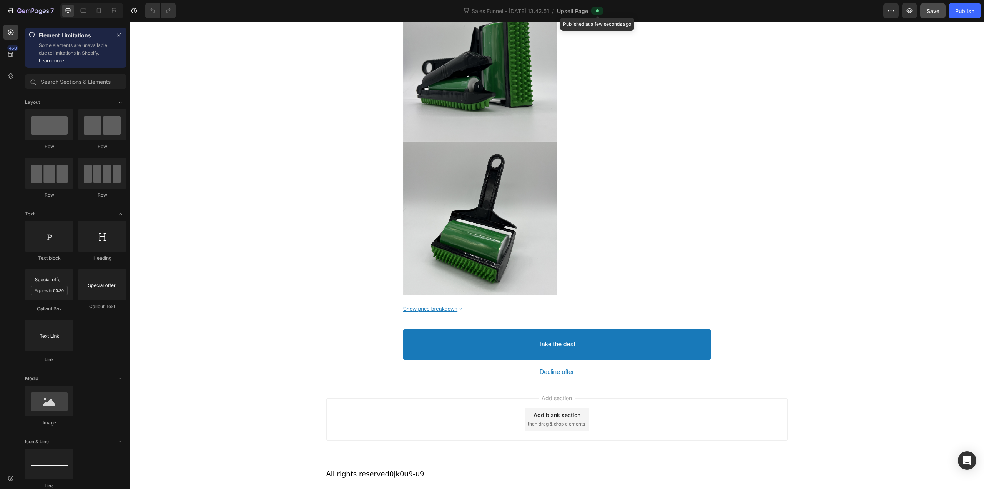
click at [599, 8] on span at bounding box center [597, 11] width 6 height 6
drag, startPoint x: 599, startPoint y: 10, endPoint x: 605, endPoint y: 10, distance: 6.2
click at [598, 10] on icon at bounding box center [597, 10] width 3 height 3
click at [963, 9] on div "Publish" at bounding box center [964, 11] width 19 height 8
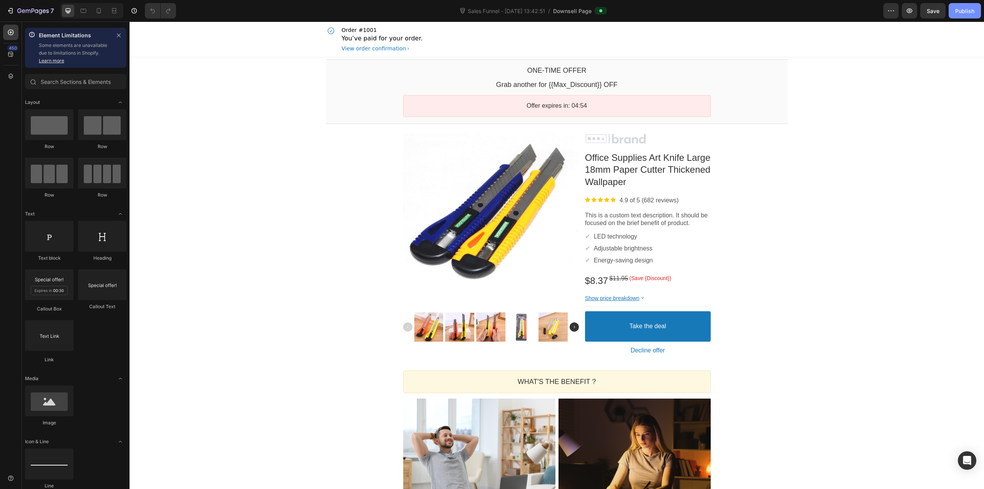
click at [963, 16] on button "Publish" at bounding box center [965, 10] width 32 height 15
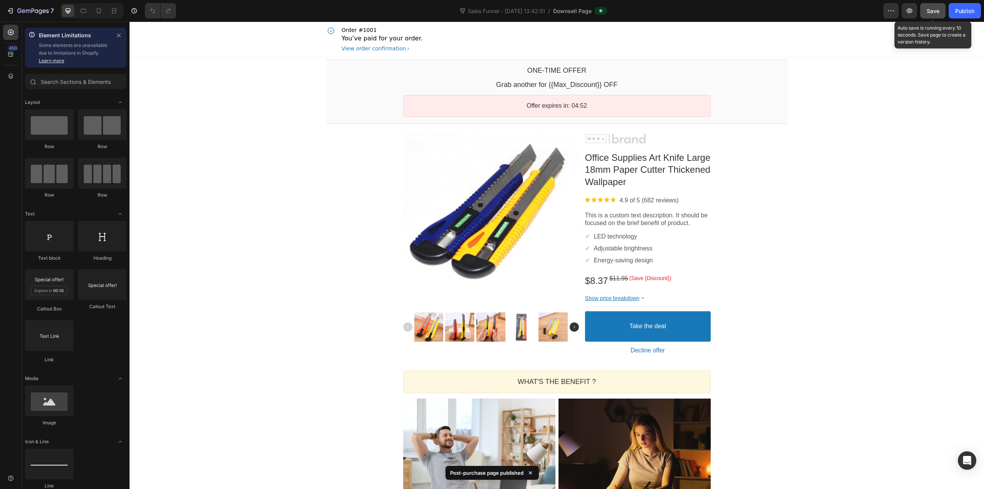
click at [929, 14] on div "Save" at bounding box center [933, 11] width 13 height 8
